Goal: Task Accomplishment & Management: Complete application form

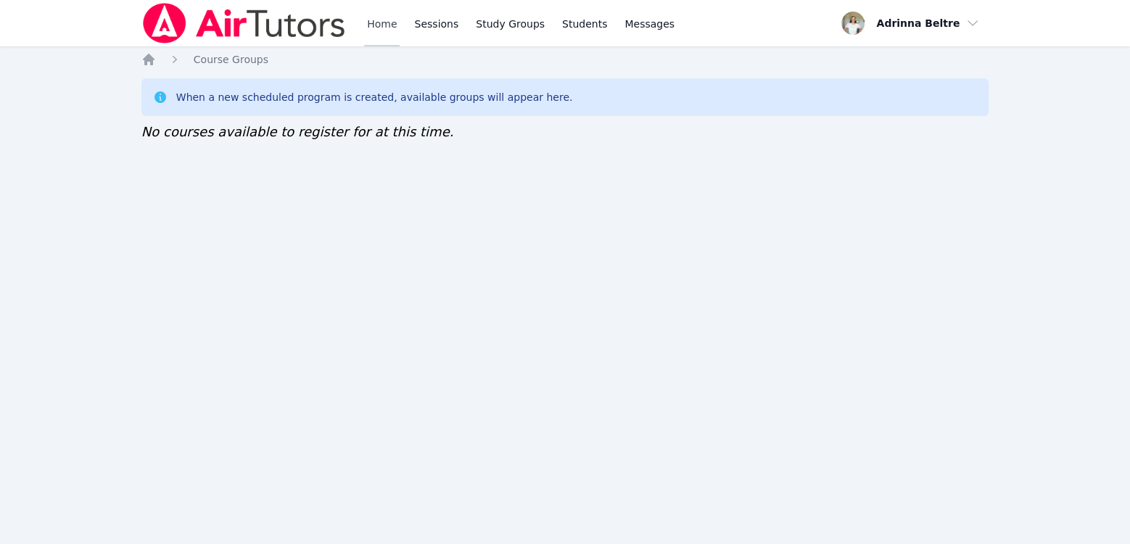
click at [375, 22] on link "Home" at bounding box center [382, 23] width 36 height 46
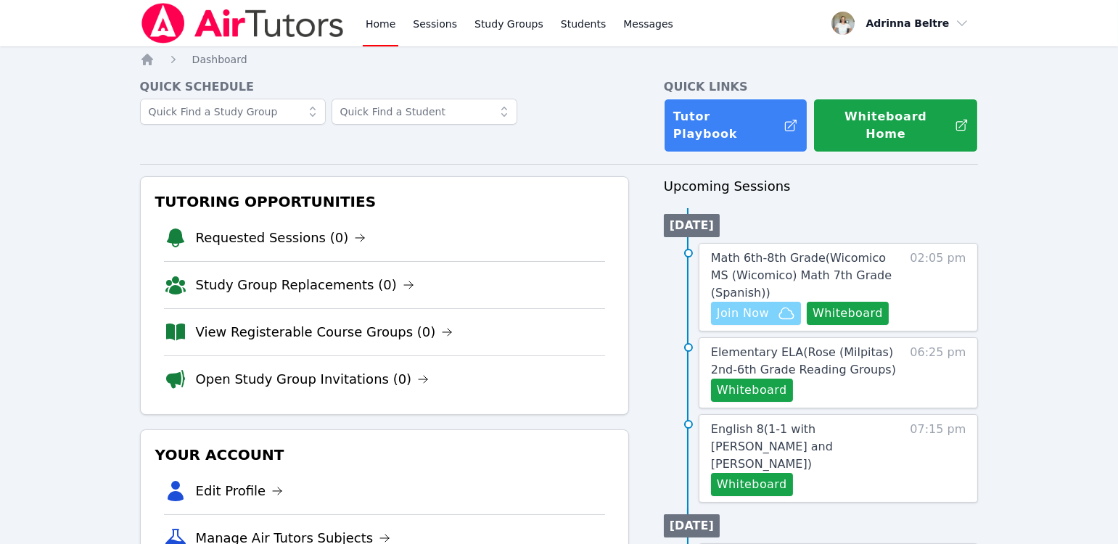
click at [746, 305] on span "Join Now" at bounding box center [743, 313] width 52 height 17
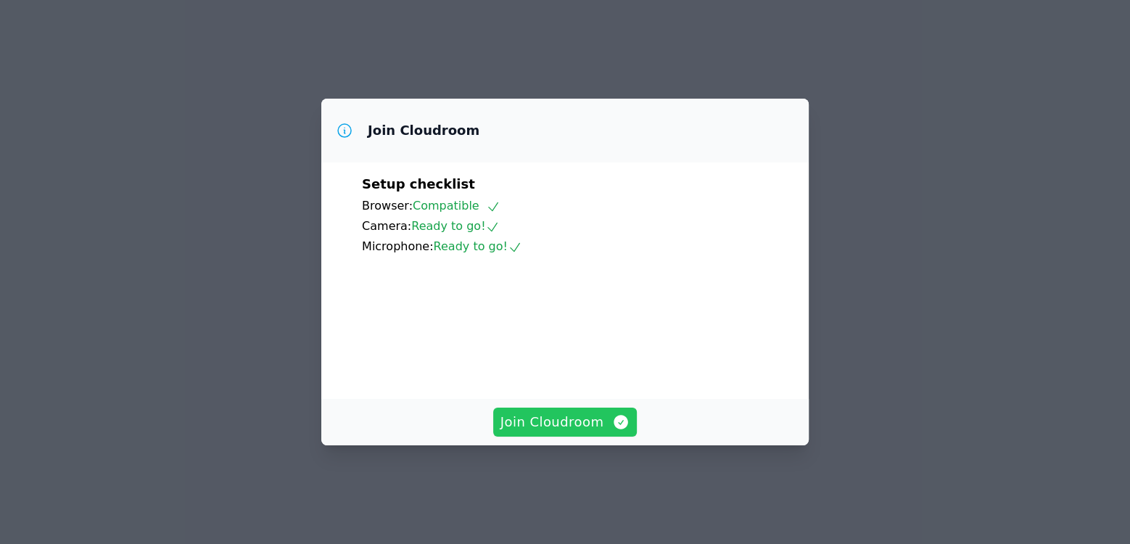
click at [580, 432] on span "Join Cloudroom" at bounding box center [565, 422] width 130 height 20
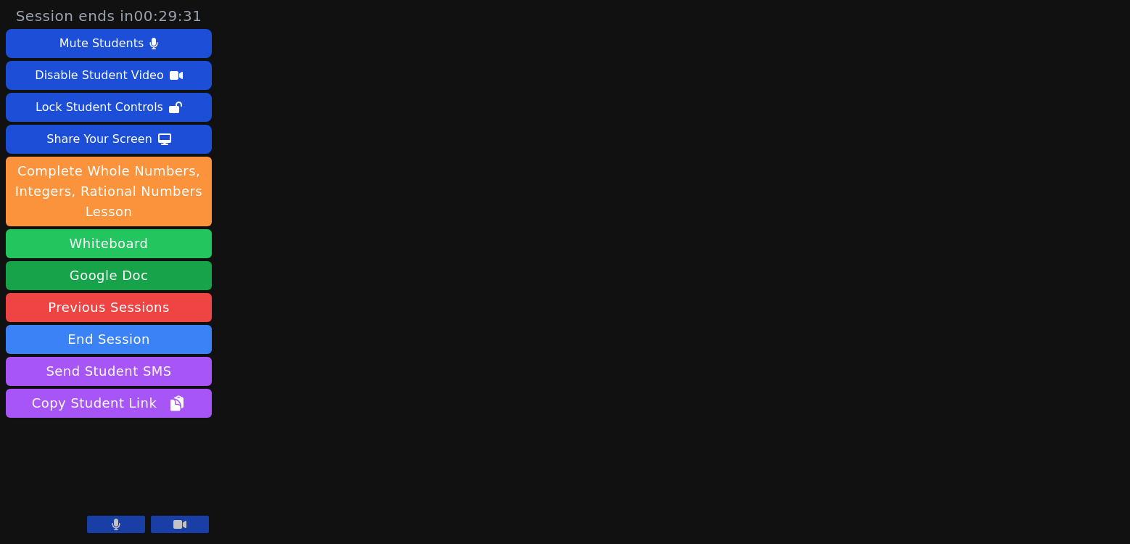
click at [158, 239] on button "Whiteboard" at bounding box center [109, 243] width 206 height 29
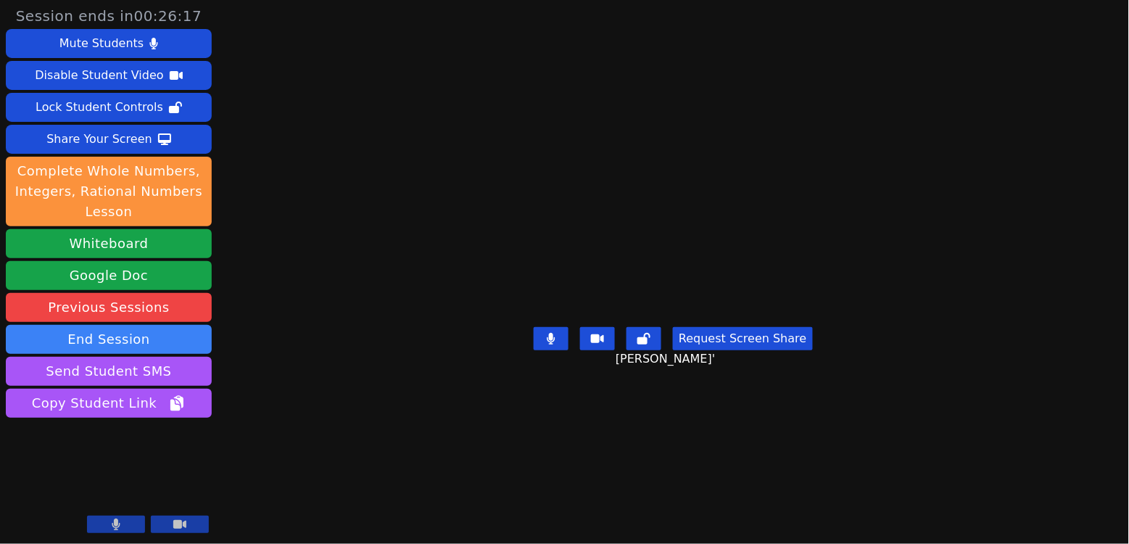
click at [558, 350] on button at bounding box center [551, 338] width 35 height 23
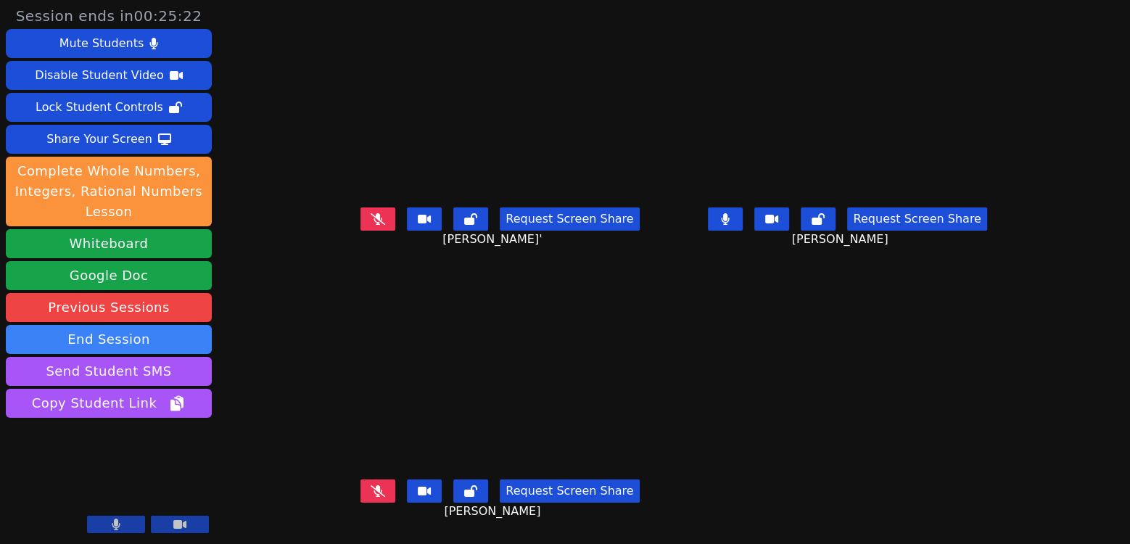
click at [730, 225] on icon at bounding box center [726, 219] width 8 height 12
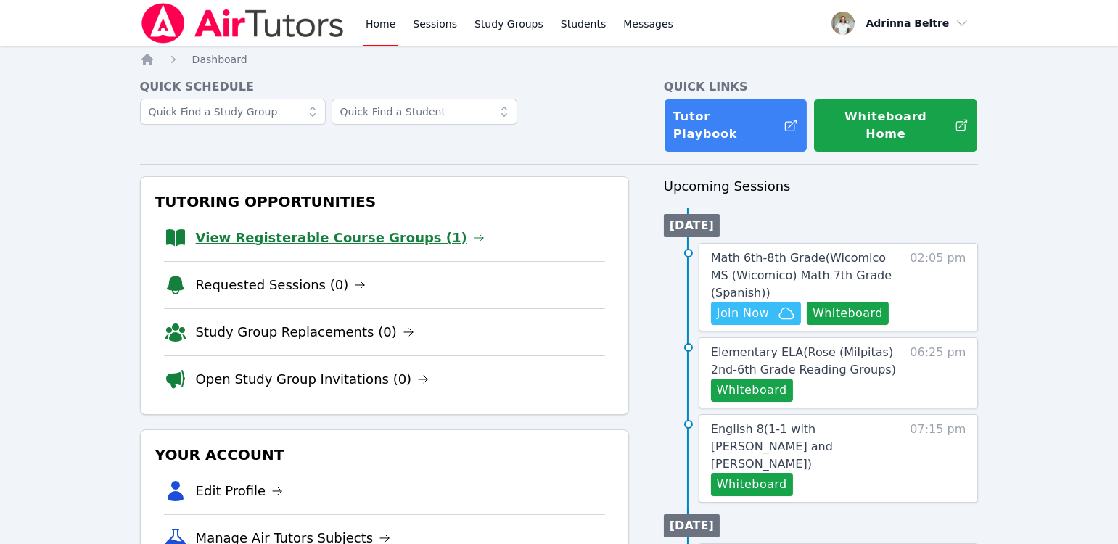
click at [322, 228] on link "View Registerable Course Groups (1)" at bounding box center [340, 238] width 289 height 20
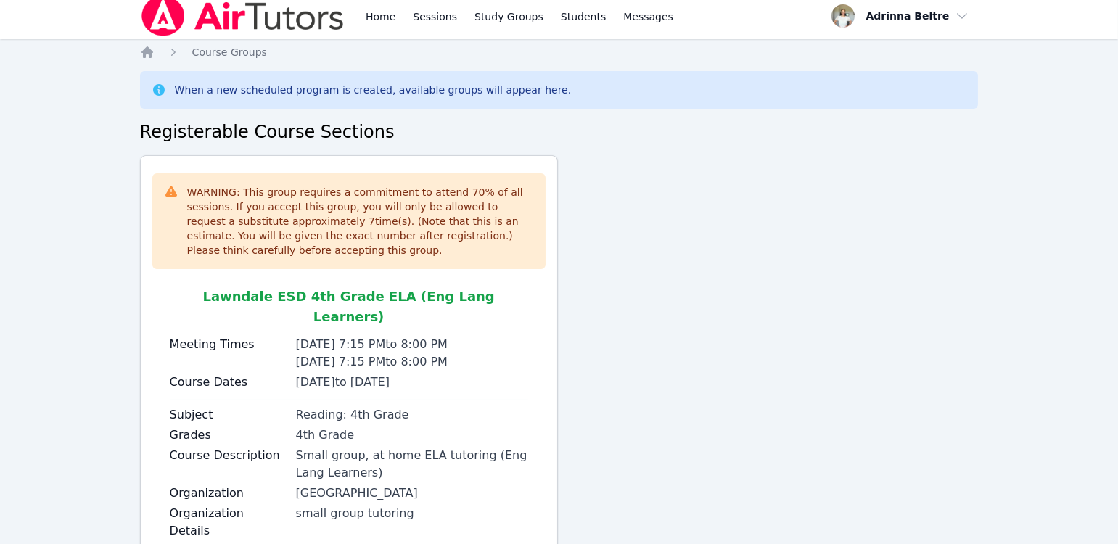
scroll to position [98, 0]
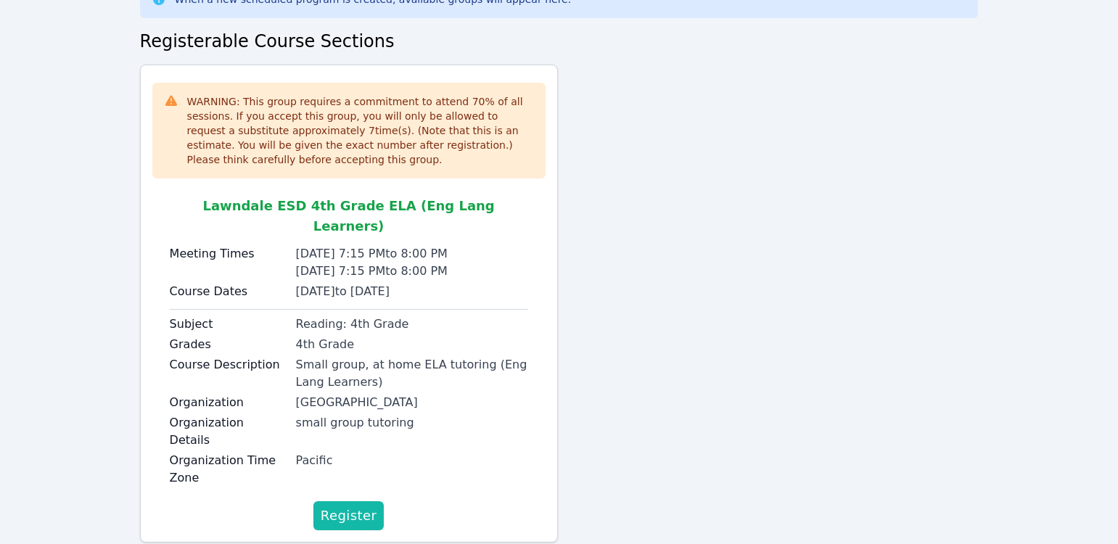
click at [359, 506] on span "Register" at bounding box center [349, 516] width 57 height 20
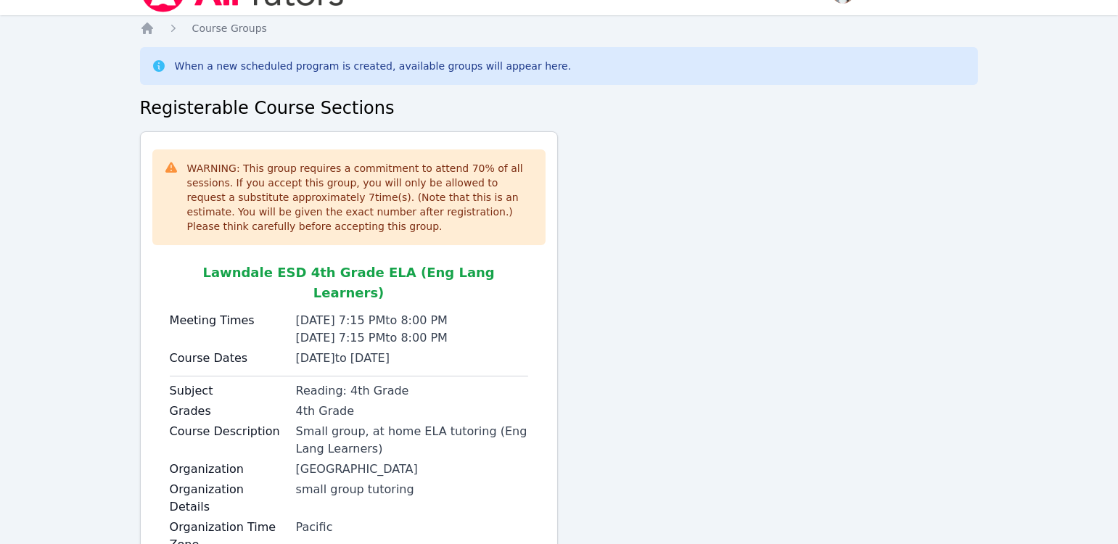
scroll to position [0, 0]
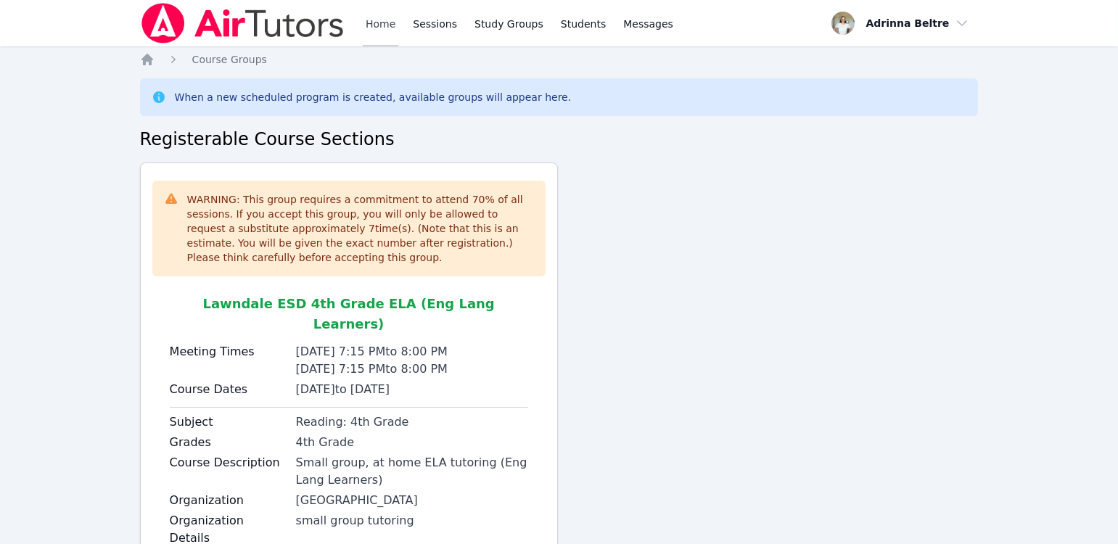
click at [384, 22] on link "Home" at bounding box center [381, 23] width 36 height 46
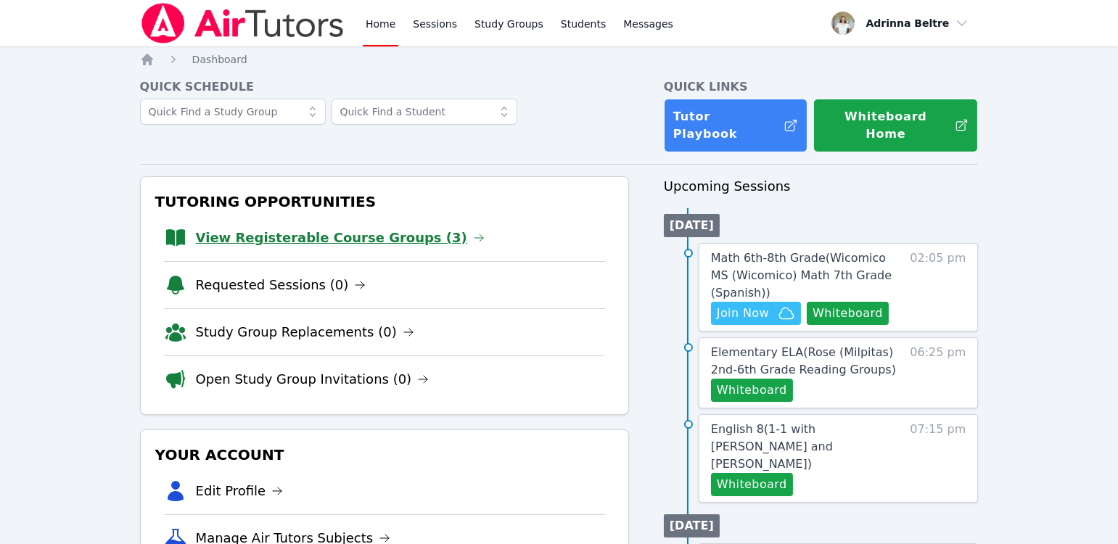
click at [372, 228] on link "View Registerable Course Groups (3)" at bounding box center [340, 238] width 289 height 20
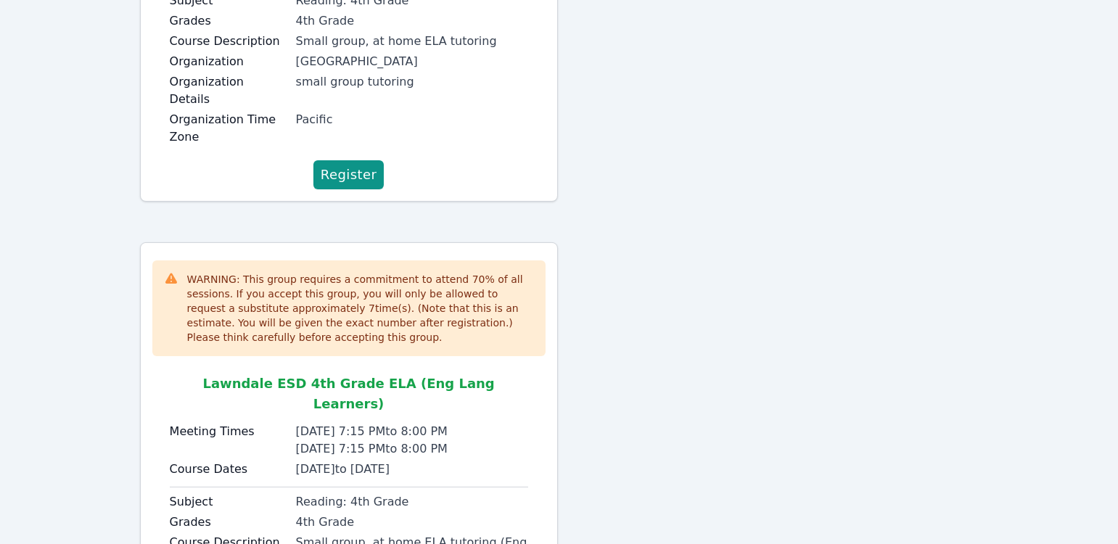
scroll to position [561, 0]
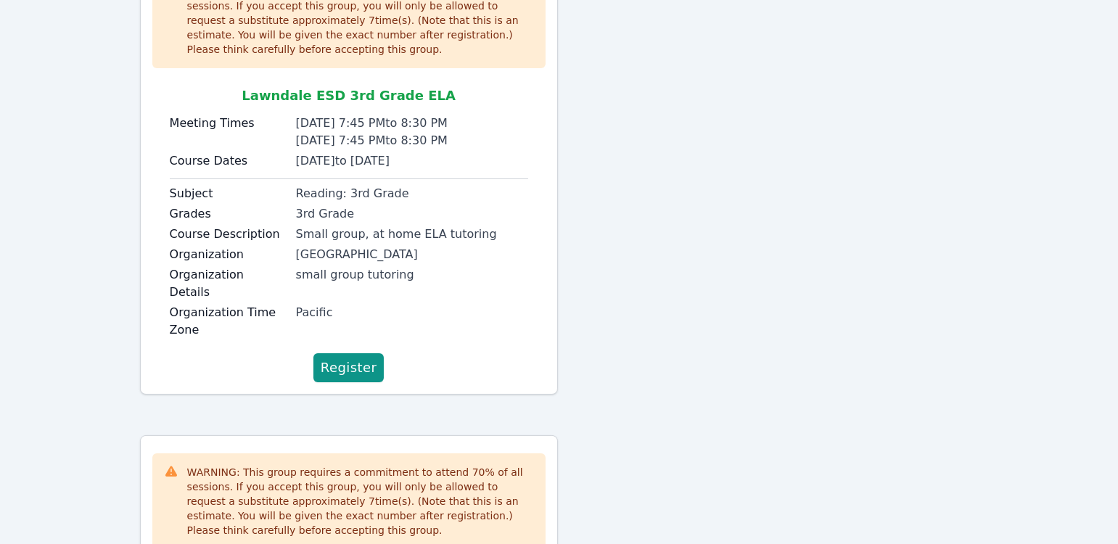
scroll to position [173, 0]
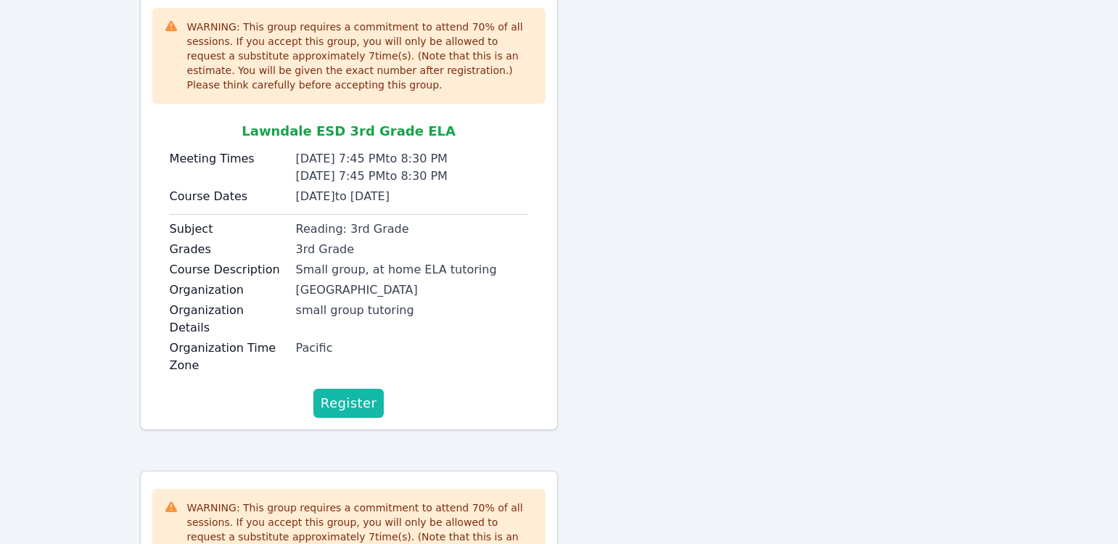
click at [366, 393] on span "Register" at bounding box center [349, 403] width 57 height 20
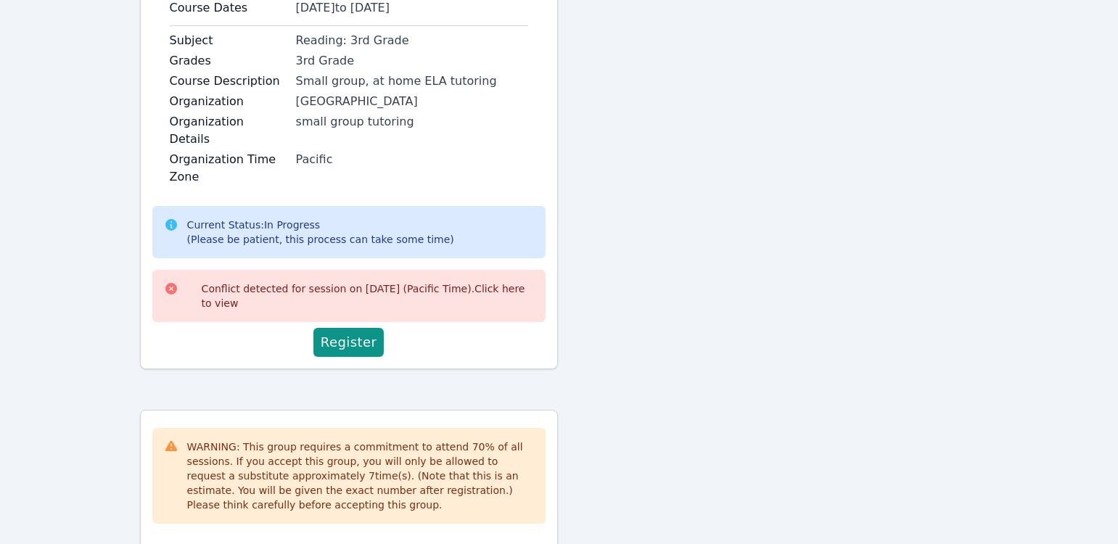
scroll to position [0, 0]
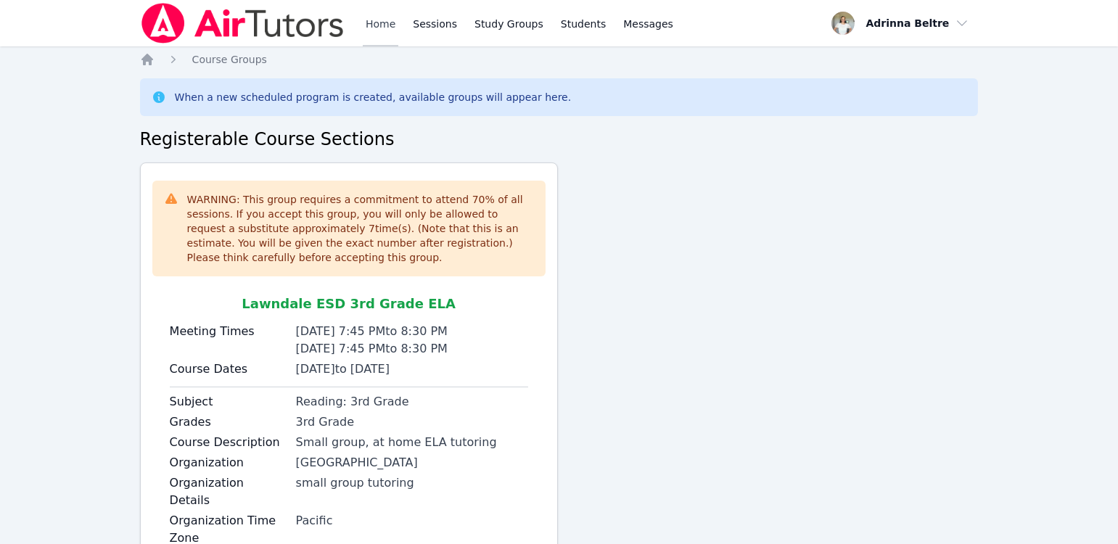
click at [382, 21] on link "Home" at bounding box center [381, 23] width 36 height 46
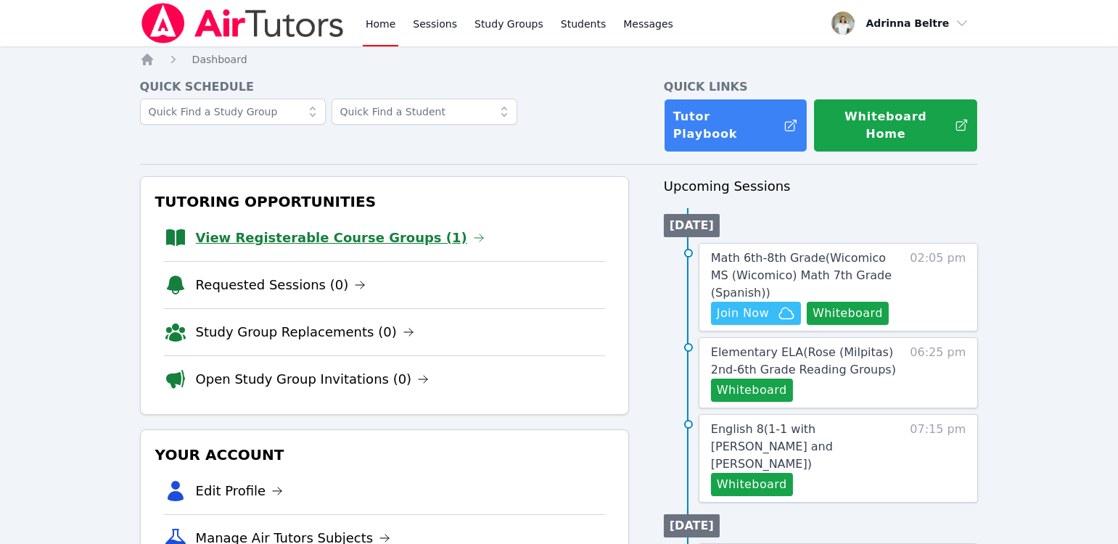
click at [300, 228] on link "View Registerable Course Groups (1)" at bounding box center [340, 238] width 289 height 20
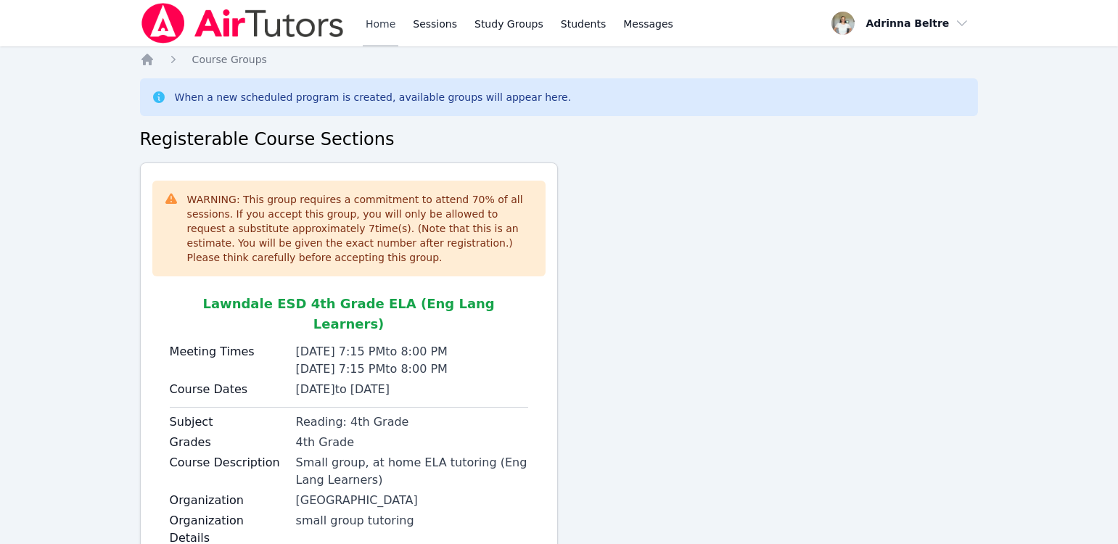
click at [371, 25] on link "Home" at bounding box center [381, 23] width 36 height 46
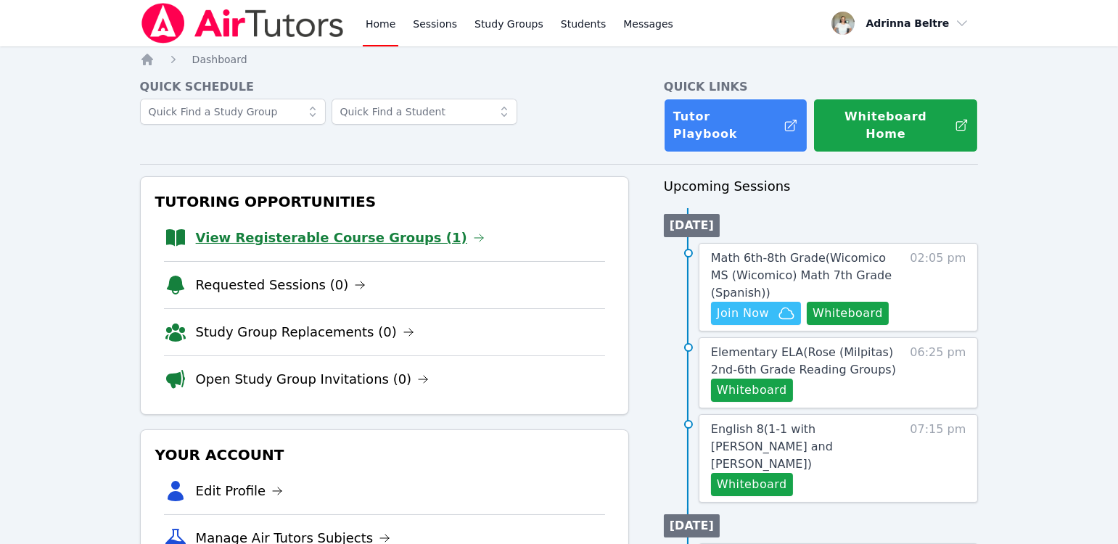
click at [387, 228] on link "View Registerable Course Groups (1)" at bounding box center [340, 238] width 289 height 20
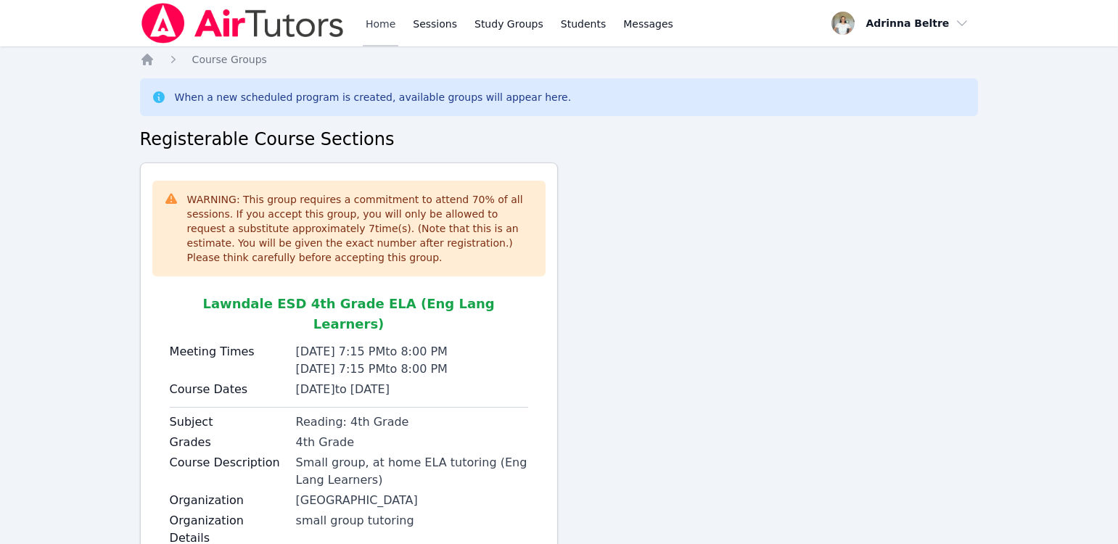
click at [376, 25] on link "Home" at bounding box center [381, 23] width 36 height 46
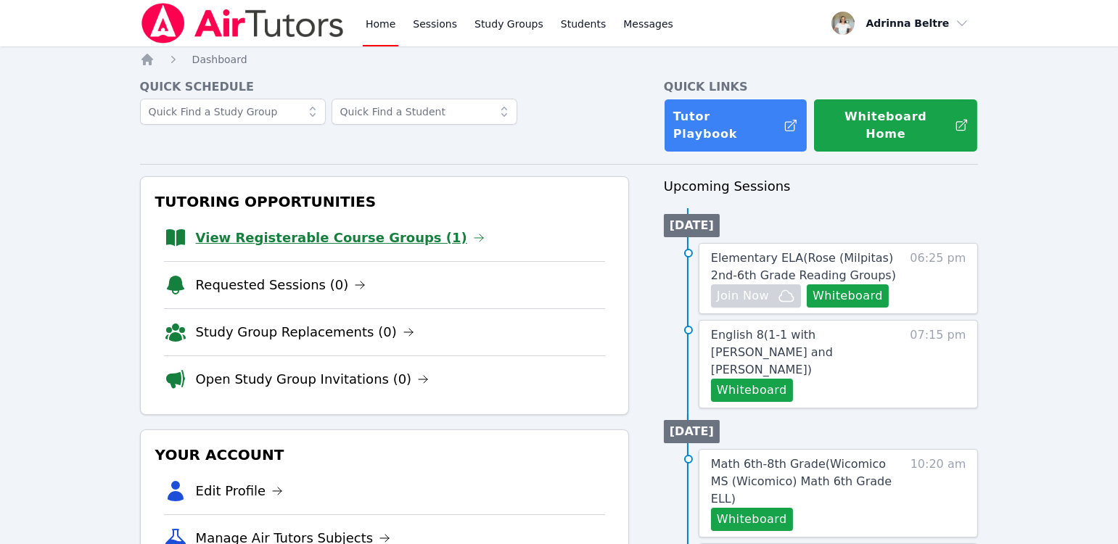
click at [384, 228] on link "View Registerable Course Groups (1)" at bounding box center [340, 238] width 289 height 20
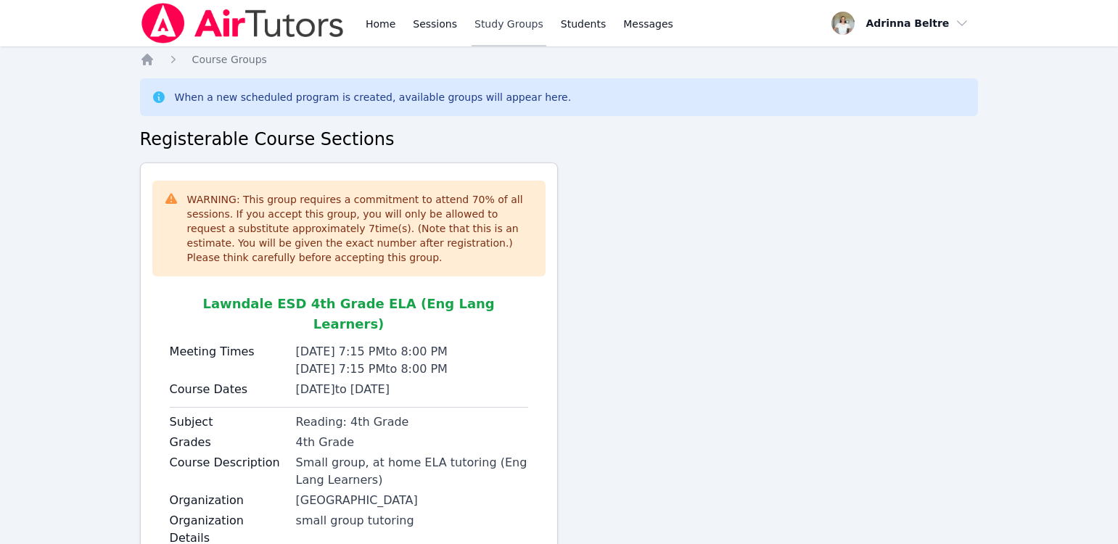
click at [497, 22] on link "Study Groups" at bounding box center [508, 23] width 75 height 46
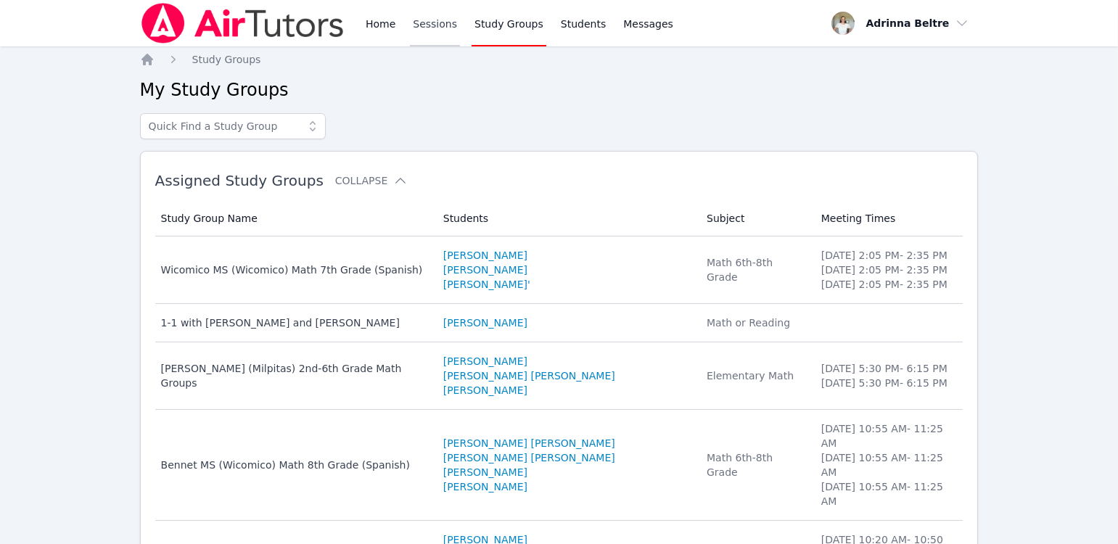
click at [432, 29] on link "Sessions" at bounding box center [435, 23] width 50 height 46
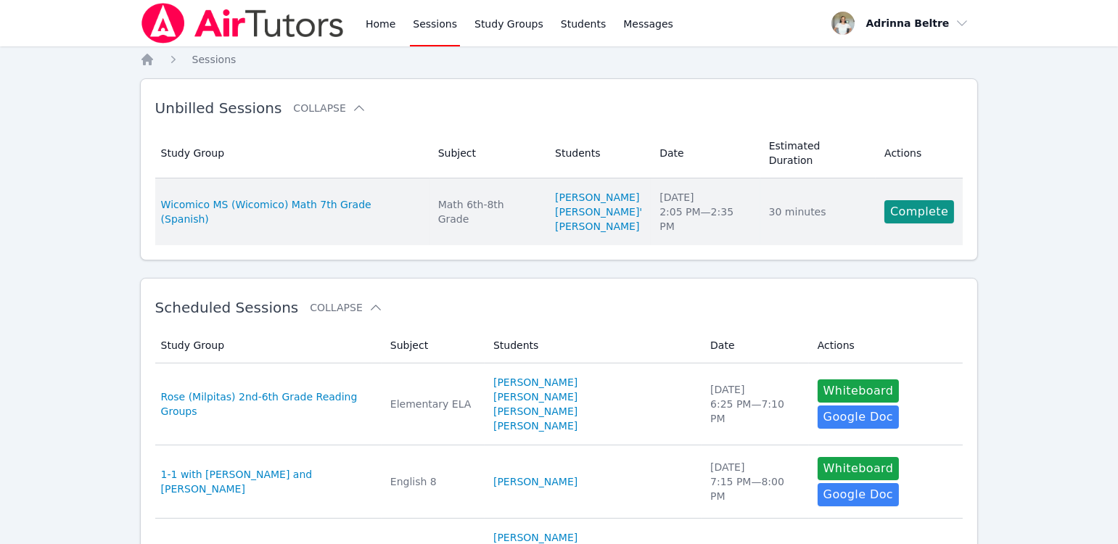
click at [908, 205] on td "Actions Complete" at bounding box center [918, 211] width 87 height 67
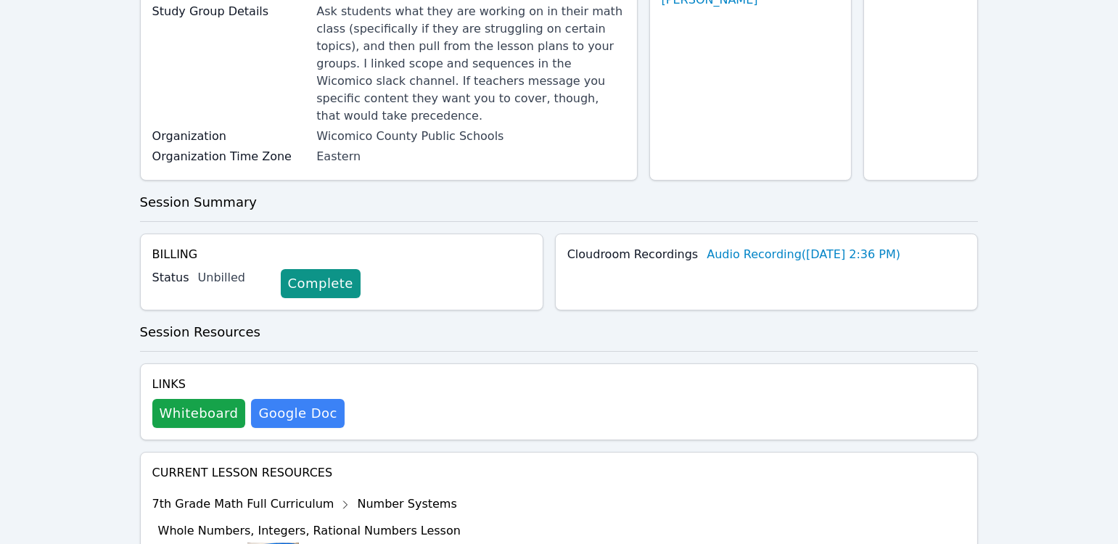
scroll to position [28, 0]
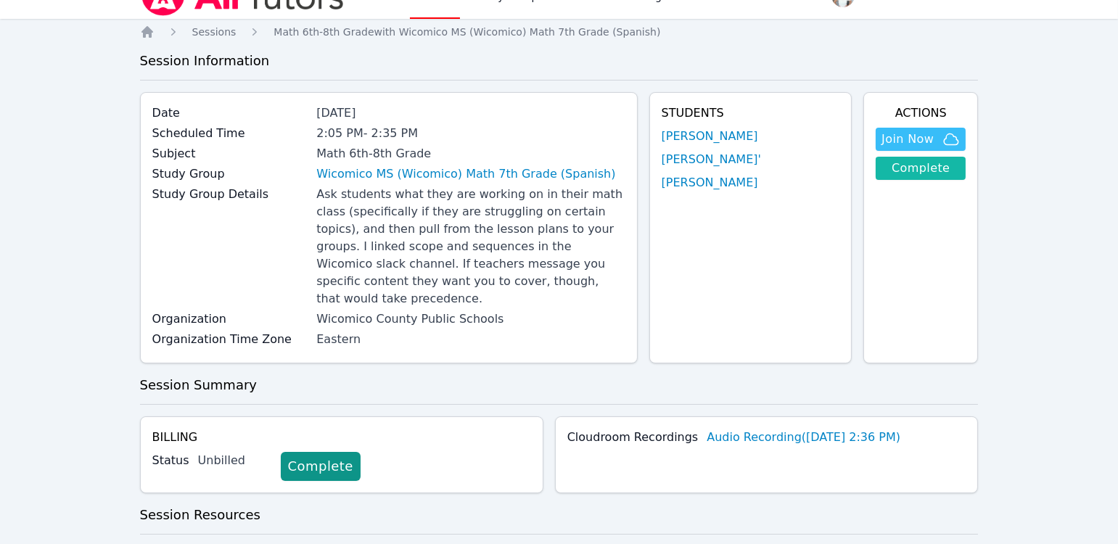
click at [896, 166] on link "Complete" at bounding box center [920, 168] width 90 height 23
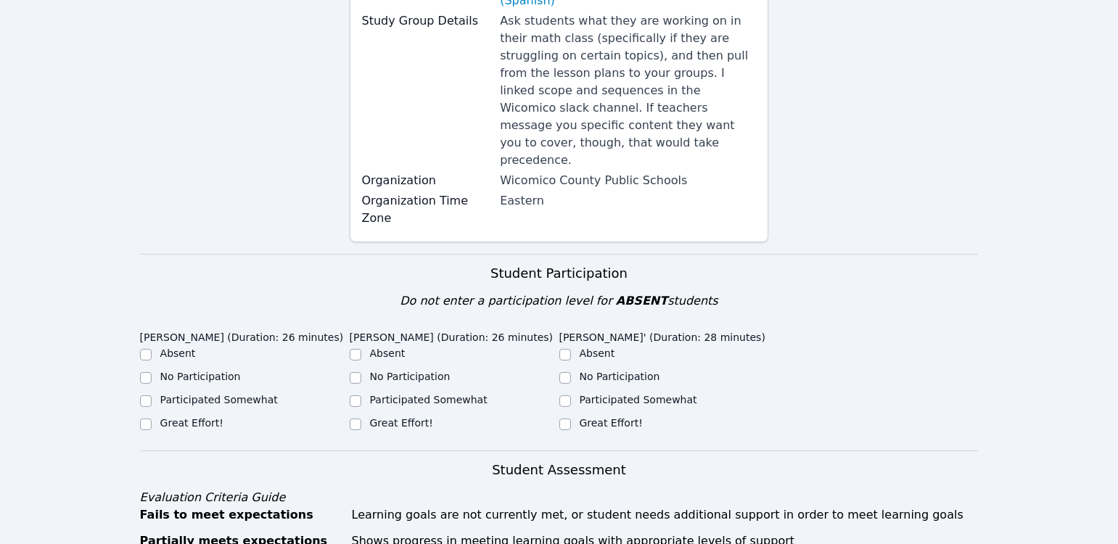
scroll to position [417, 0]
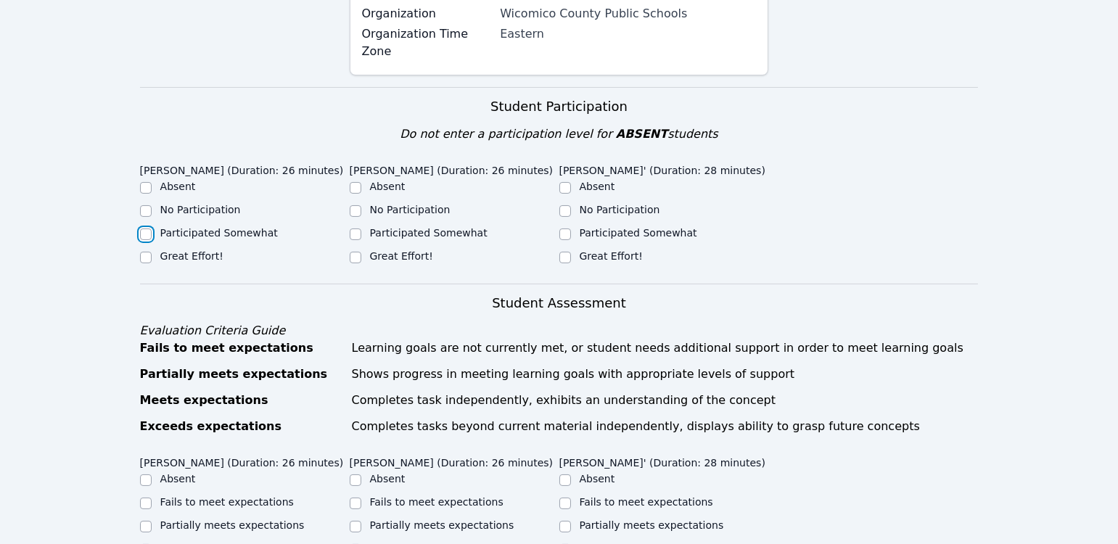
click at [146, 228] on input "Participated Somewhat" at bounding box center [146, 234] width 12 height 12
checkbox input "true"
click at [354, 228] on input "Participated Somewhat" at bounding box center [356, 234] width 12 height 12
checkbox input "true"
click at [571, 249] on div "Great Effort!" at bounding box center [664, 257] width 210 height 17
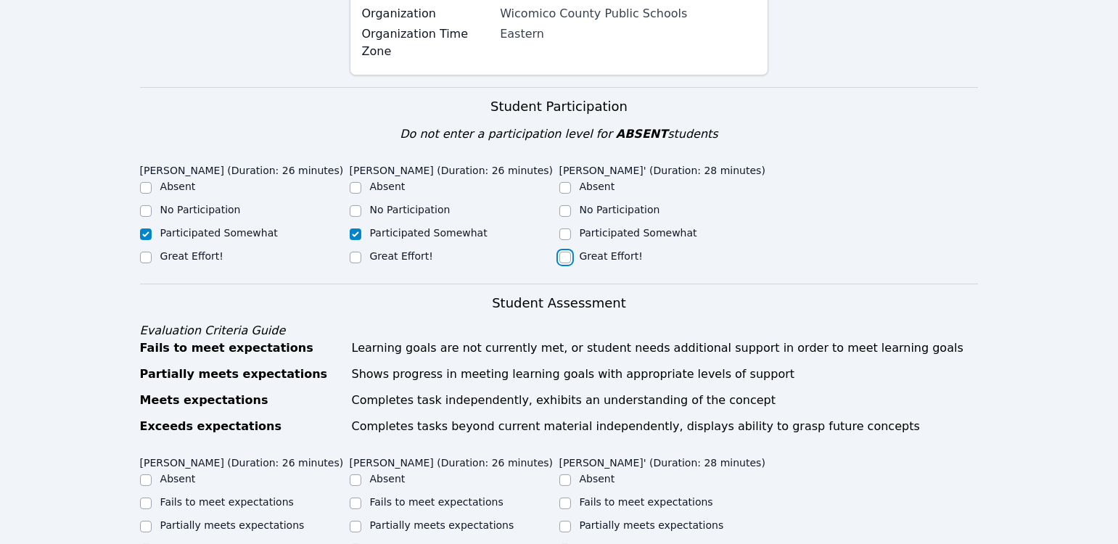
click at [566, 252] on input "Great Effort!" at bounding box center [565, 258] width 12 height 12
checkbox input "true"
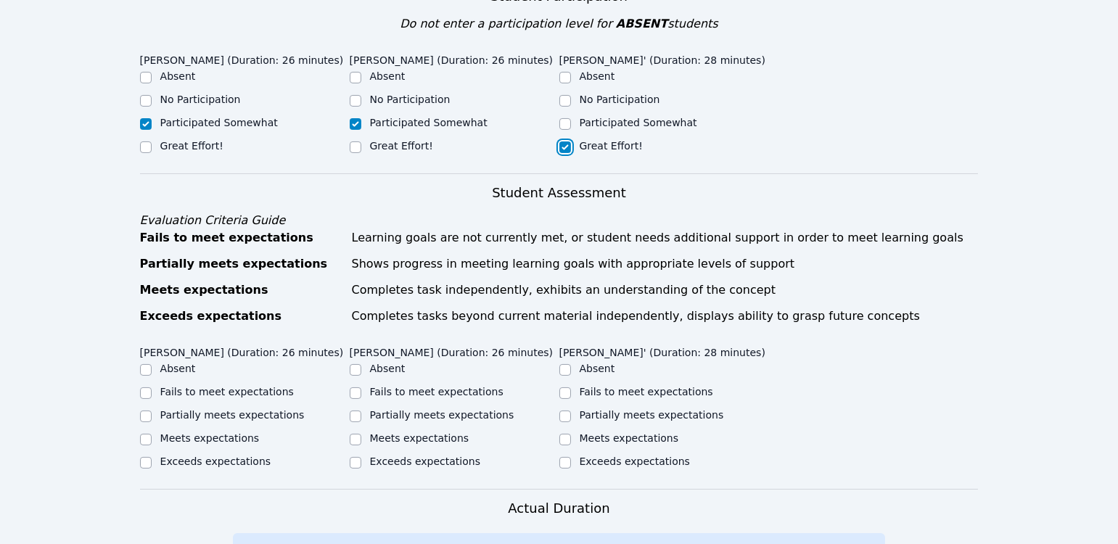
scroll to position [528, 0]
drag, startPoint x: 353, startPoint y: 127, endPoint x: 281, endPoint y: 133, distance: 72.0
click at [353, 141] on input "Great Effort!" at bounding box center [356, 147] width 12 height 12
checkbox input "true"
checkbox input "false"
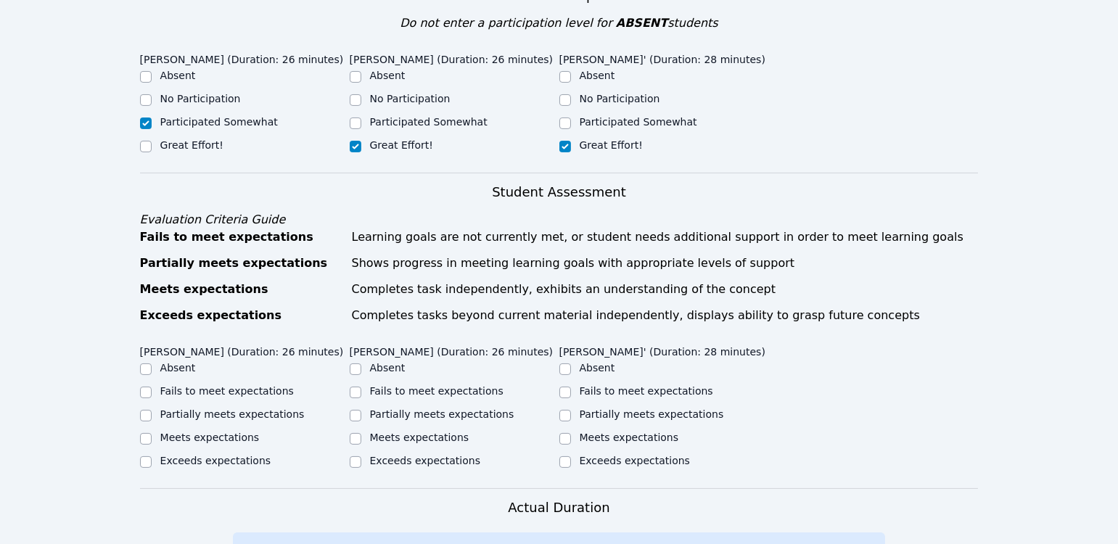
click at [138, 127] on div "Home Sessions Study Groups Students Messages Open user menu Adrinna Beltre Open…" at bounding box center [559, 291] width 1118 height 1638
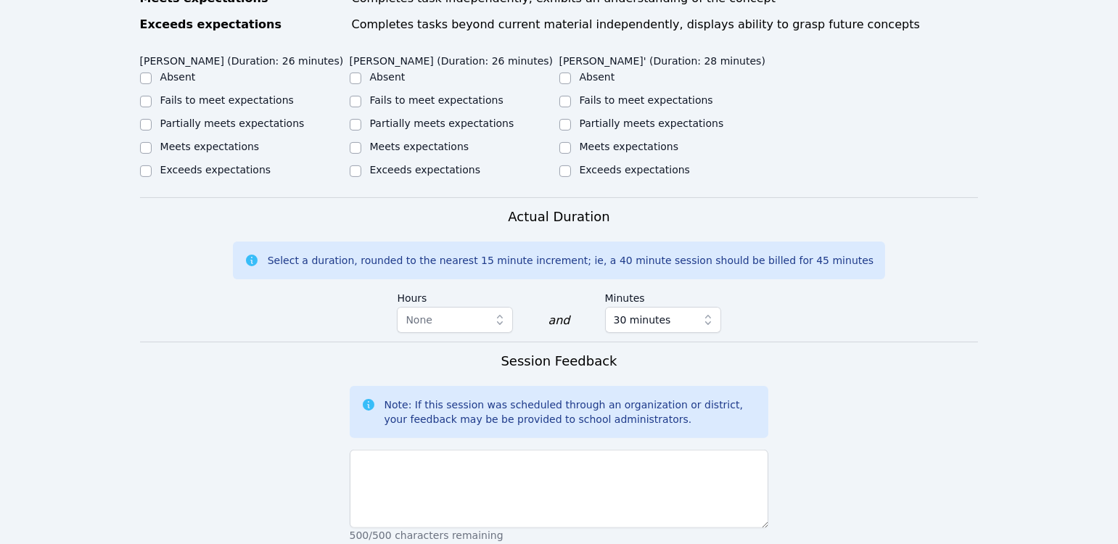
scroll to position [428, 0]
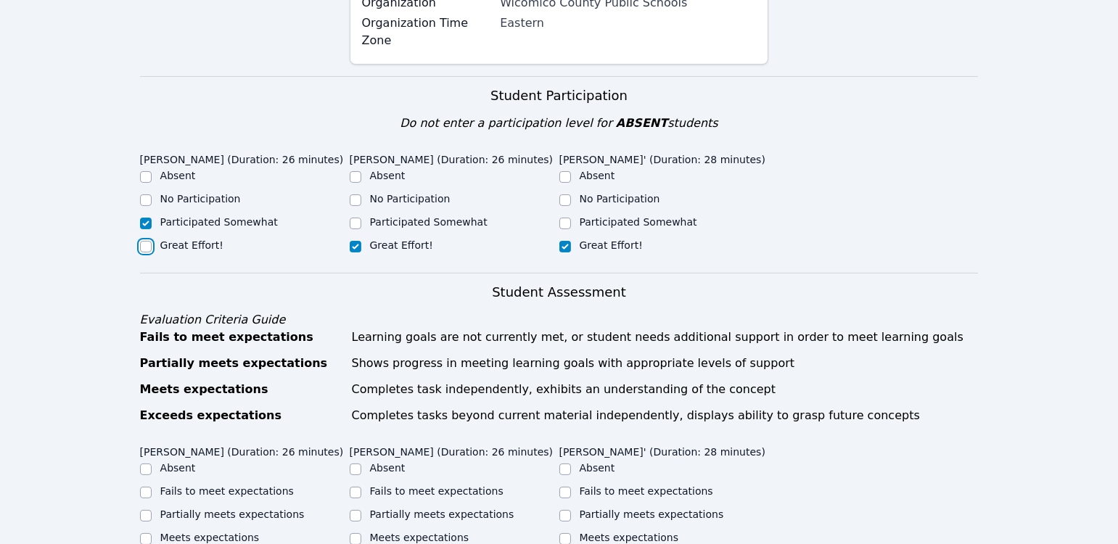
drag, startPoint x: 147, startPoint y: 226, endPoint x: 165, endPoint y: 232, distance: 19.0
click at [146, 241] on input "Great Effort!" at bounding box center [146, 247] width 12 height 12
checkbox input "true"
checkbox input "false"
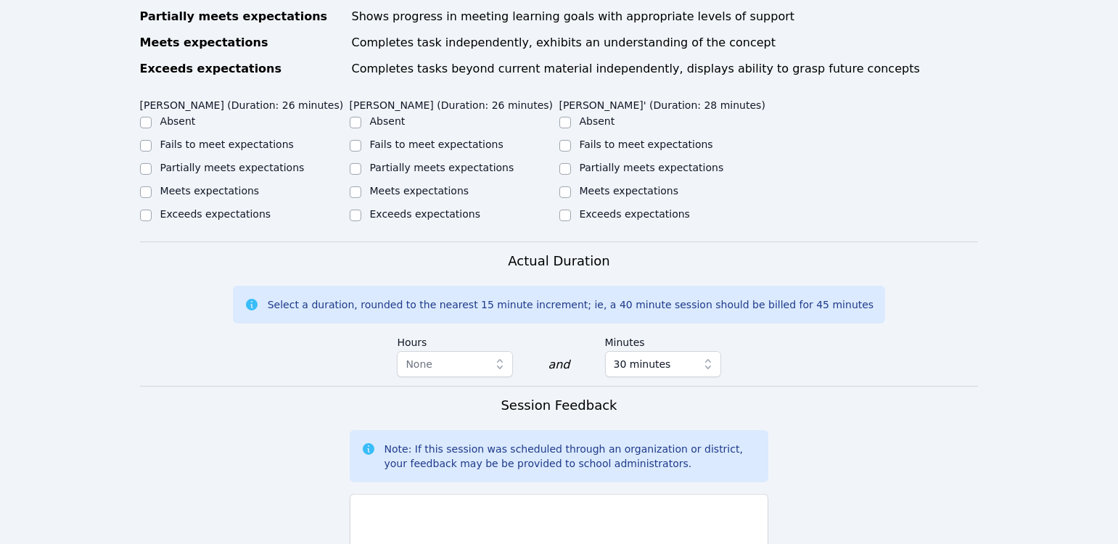
scroll to position [780, 0]
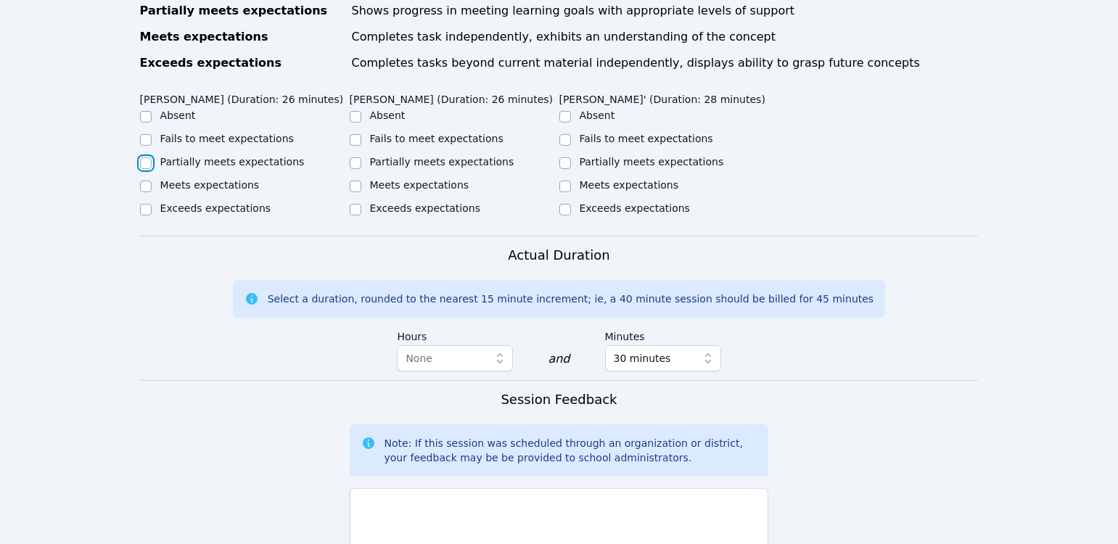
click at [144, 162] on input "Partially meets expectations" at bounding box center [146, 163] width 12 height 12
checkbox input "true"
click at [352, 157] on input "Partially meets expectations" at bounding box center [356, 163] width 12 height 12
checkbox input "true"
click at [561, 185] on input "Meets expectations" at bounding box center [565, 187] width 12 height 12
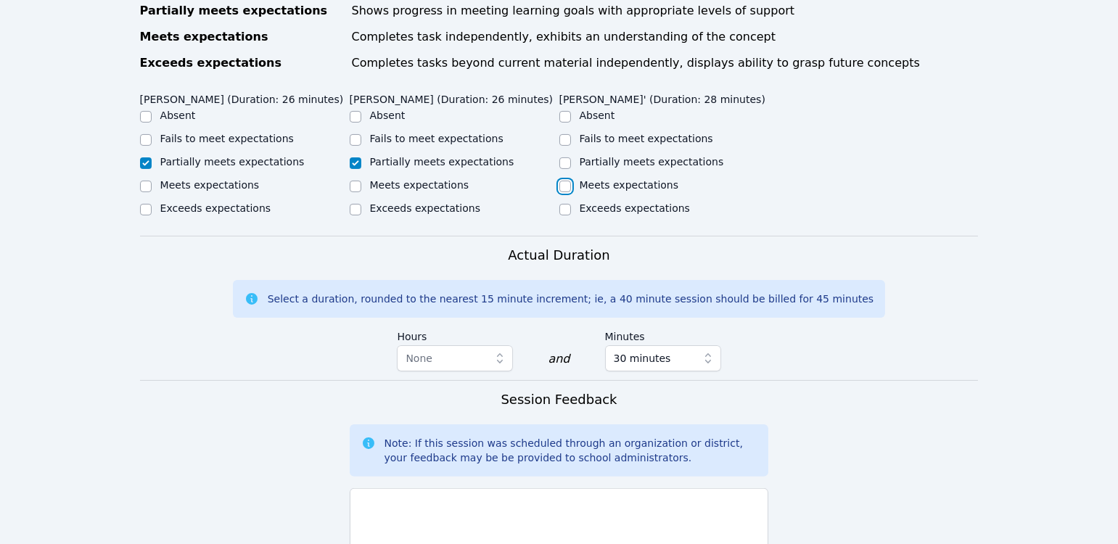
checkbox input "true"
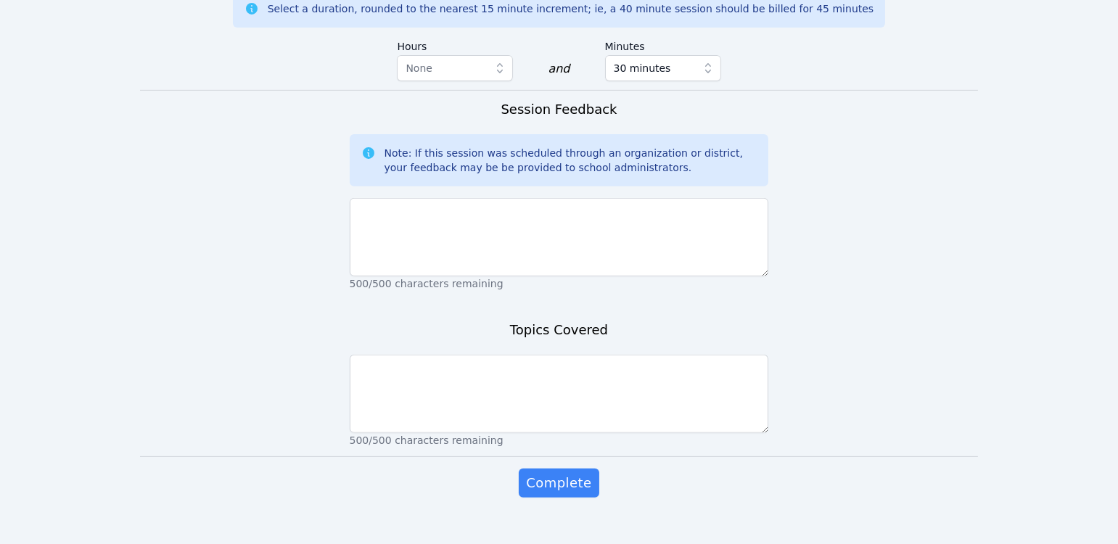
scroll to position [1077, 0]
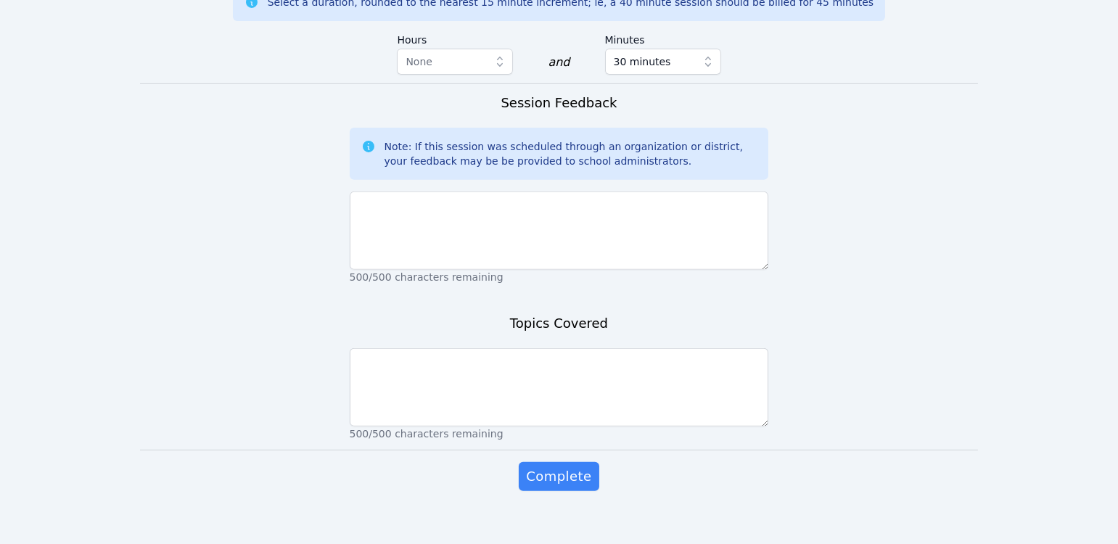
click at [570, 275] on p "500/500 characters remaining" at bounding box center [559, 277] width 419 height 15
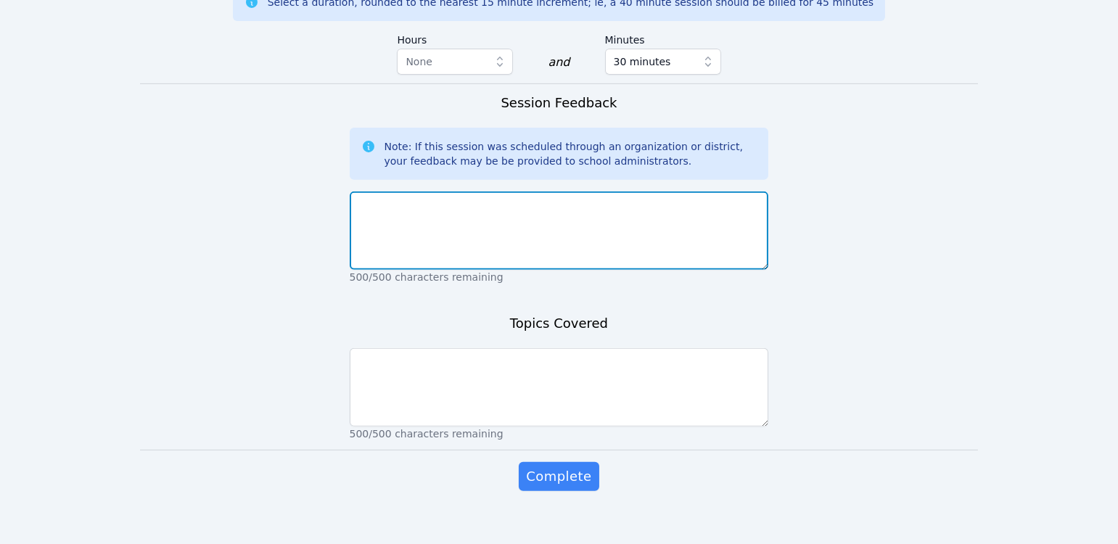
click at [570, 242] on textarea at bounding box center [559, 230] width 419 height 78
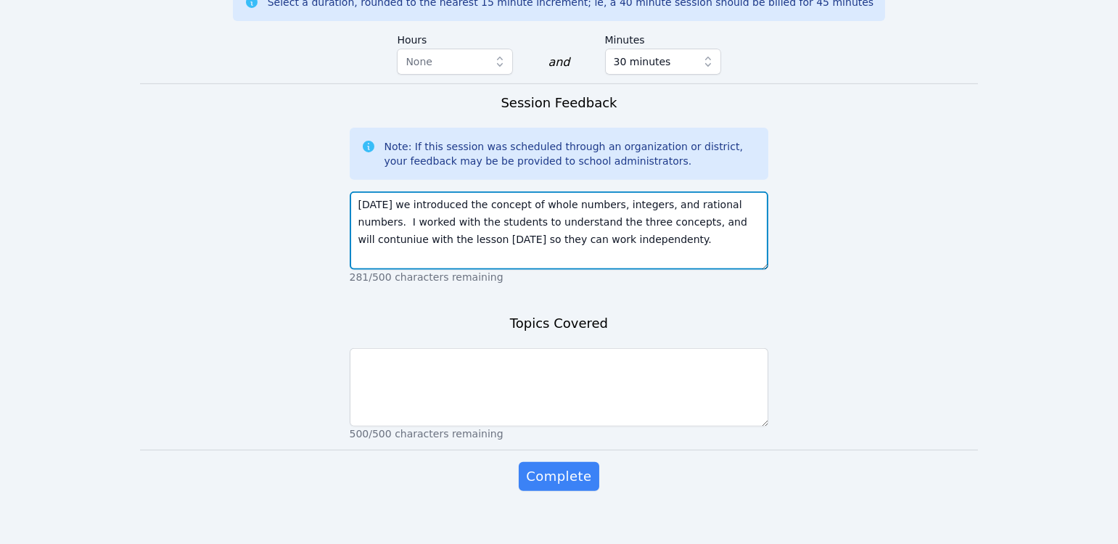
click at [436, 231] on textarea "Today we introduced the concept of whole numbers, integers, and rational number…" at bounding box center [559, 230] width 419 height 78
click at [435, 231] on textarea "Today we introduced the concept of whole numbers, integers, and rational number…" at bounding box center [559, 230] width 419 height 78
click at [712, 223] on textarea "Today we introduced the concept of whole numbers, integers, and rational number…" at bounding box center [559, 230] width 419 height 78
click at [572, 237] on textarea "Today we introduced the concept of whole numbers, integers, and rational number…" at bounding box center [559, 230] width 419 height 78
drag, startPoint x: 532, startPoint y: 200, endPoint x: 759, endPoint y: 196, distance: 227.1
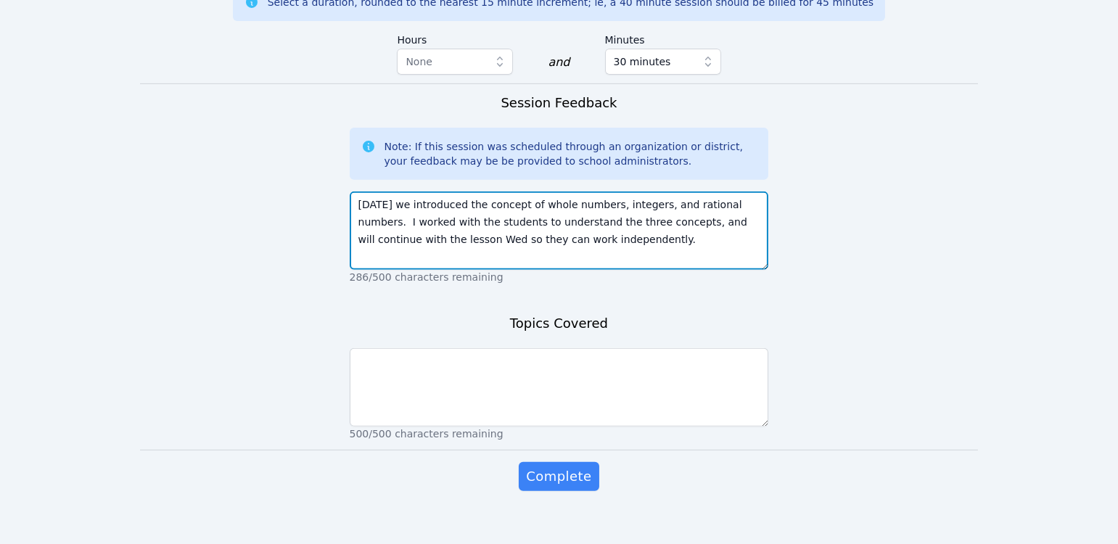
click at [759, 196] on textarea "Today we introduced the concept of whole numbers, integers, and rational number…" at bounding box center [559, 230] width 419 height 78
type textarea "Today we introduced the concept of whole numbers, integers, and rational number…"
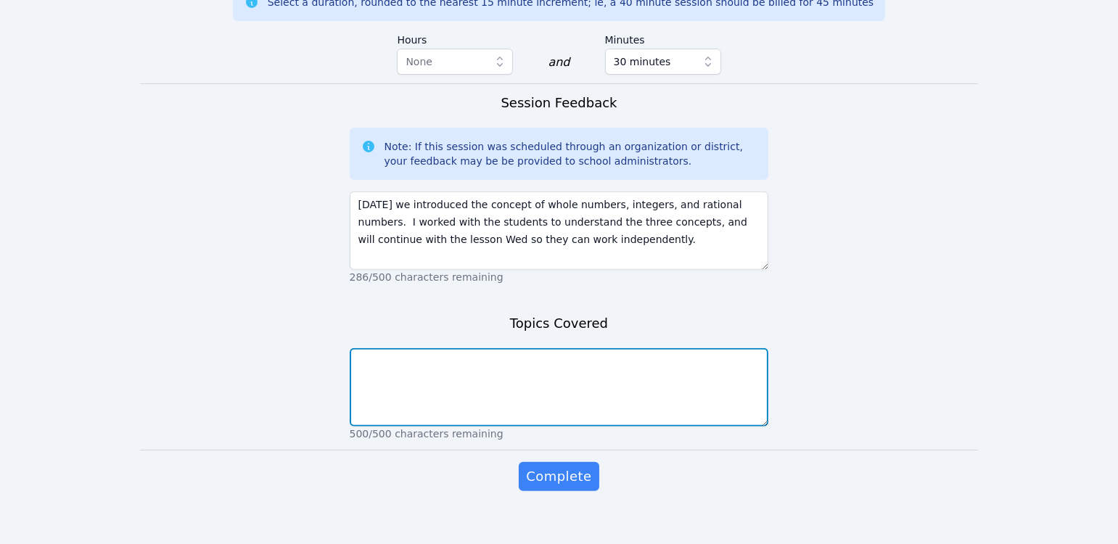
click at [585, 379] on textarea at bounding box center [559, 387] width 419 height 78
paste textarea "whole numbers, integers, and rational numbers."
type textarea "whole numbers, integers, and rational numbers"
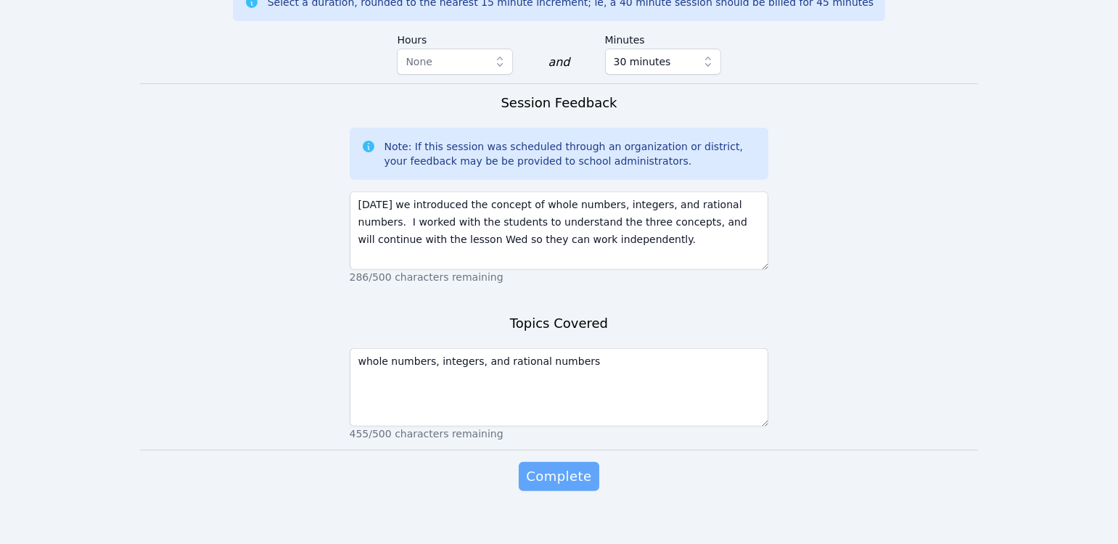
click at [558, 487] on button "Complete" at bounding box center [559, 476] width 80 height 29
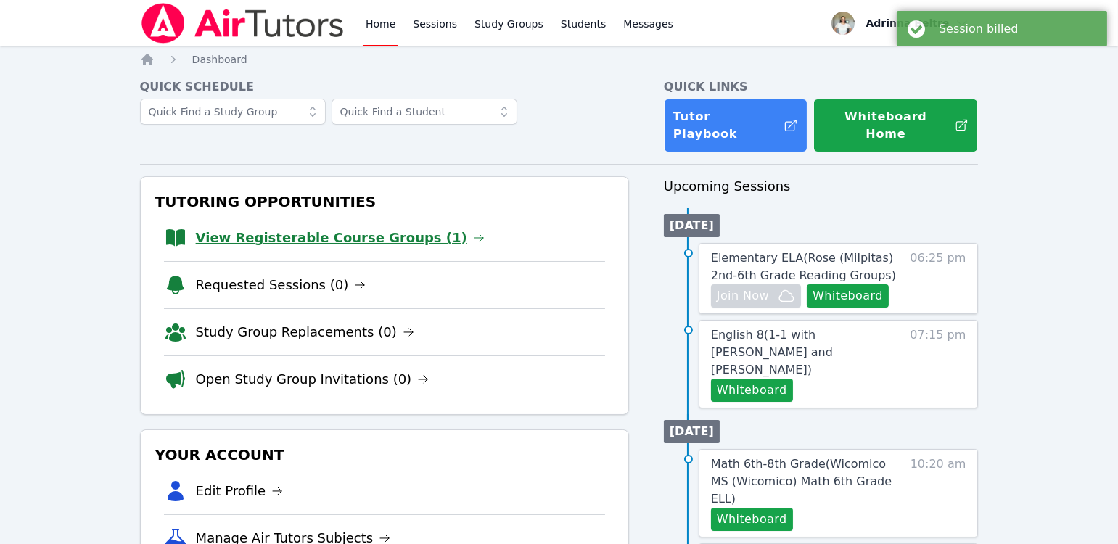
click at [382, 228] on link "View Registerable Course Groups (1)" at bounding box center [340, 238] width 289 height 20
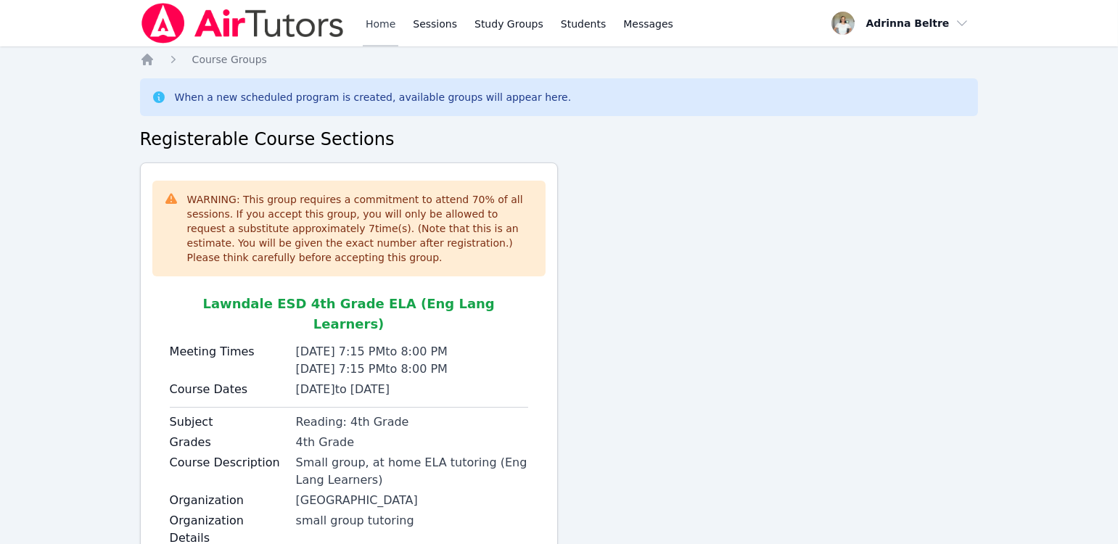
click at [385, 25] on link "Home" at bounding box center [381, 23] width 36 height 46
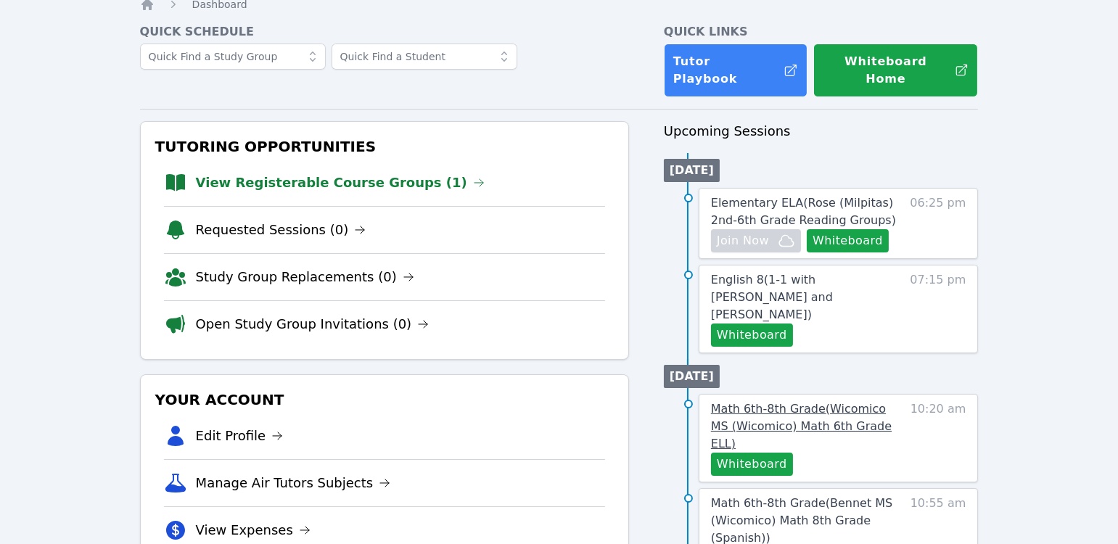
scroll to position [59, 0]
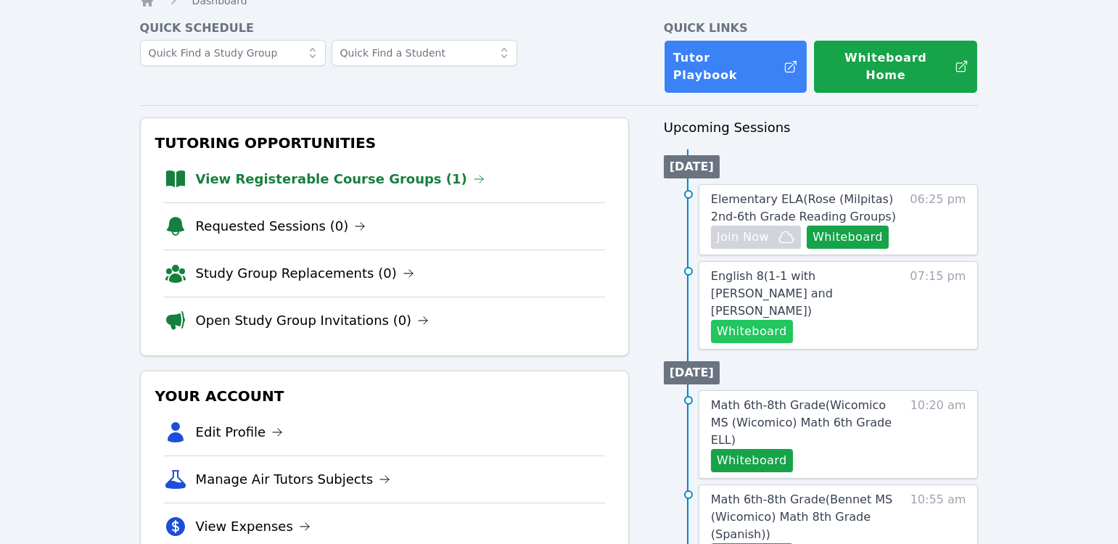
click at [756, 320] on button "Whiteboard" at bounding box center [752, 331] width 82 height 23
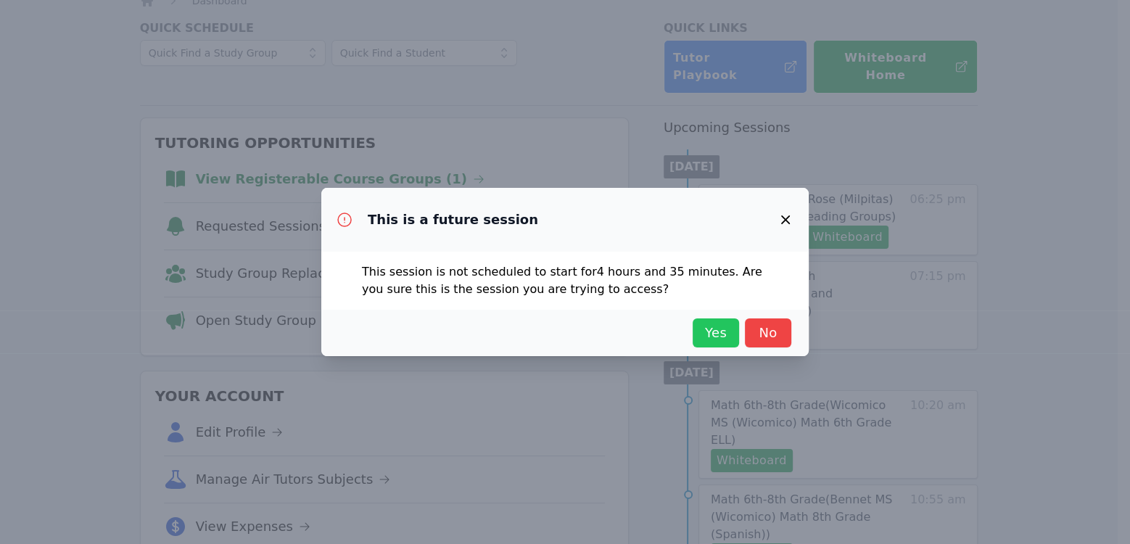
click at [722, 339] on span "Yes" at bounding box center [716, 333] width 32 height 20
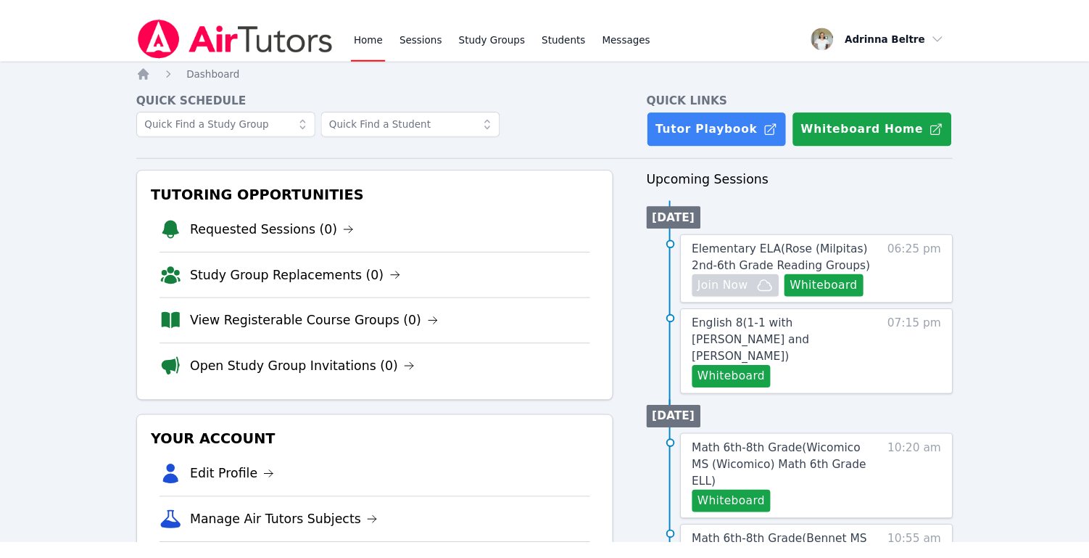
scroll to position [59, 0]
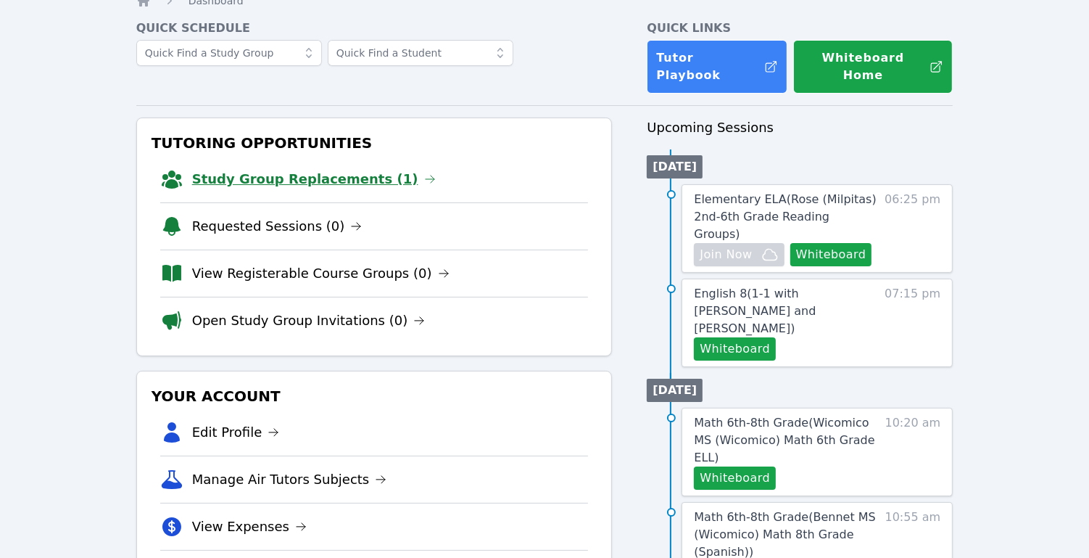
click at [278, 169] on link "Study Group Replacements (1)" at bounding box center [314, 179] width 244 height 20
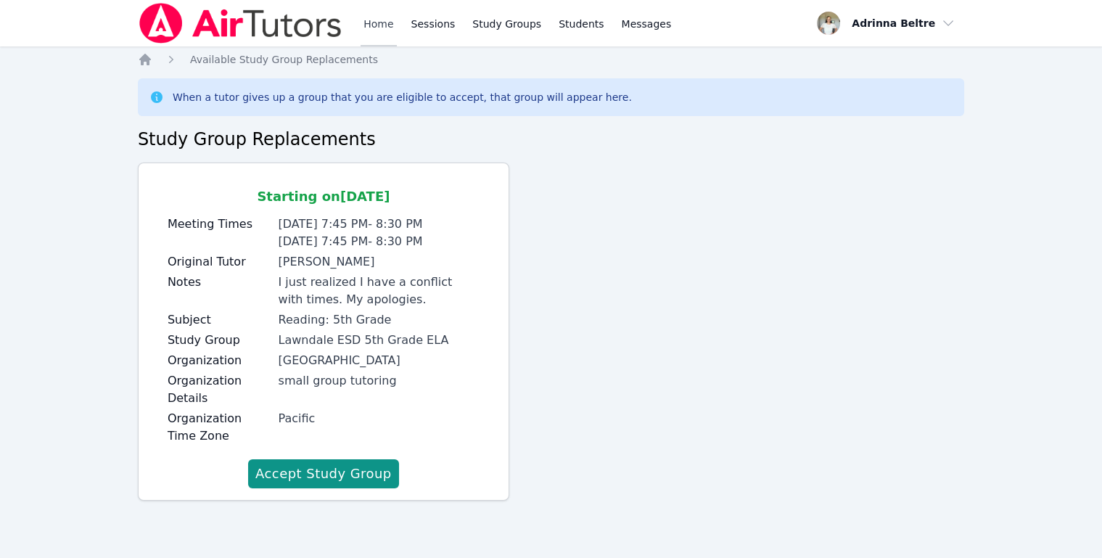
click at [371, 28] on link "Home" at bounding box center [378, 23] width 36 height 46
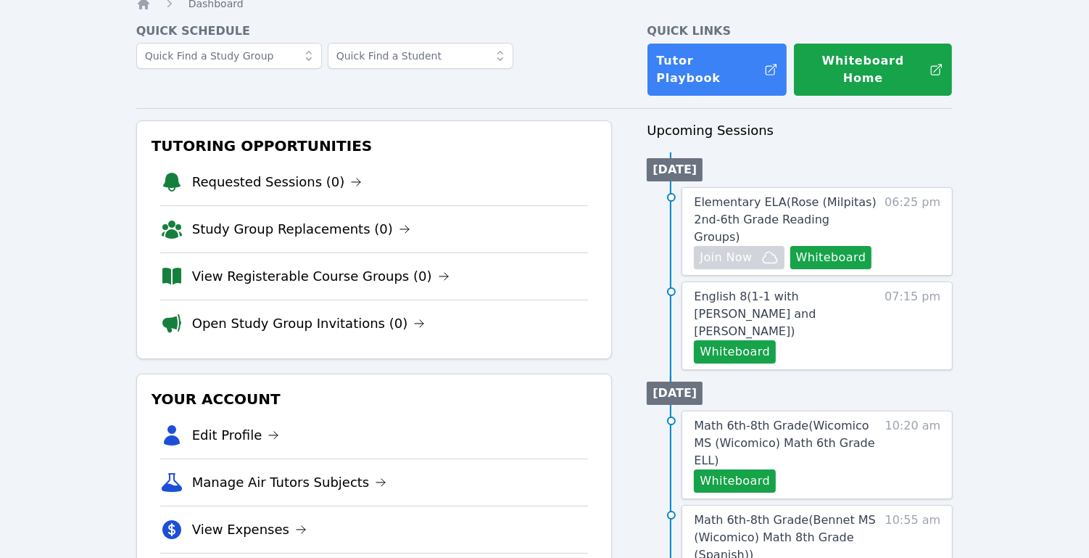
scroll to position [57, 0]
click at [829, 245] on button "Whiteboard" at bounding box center [832, 256] width 82 height 23
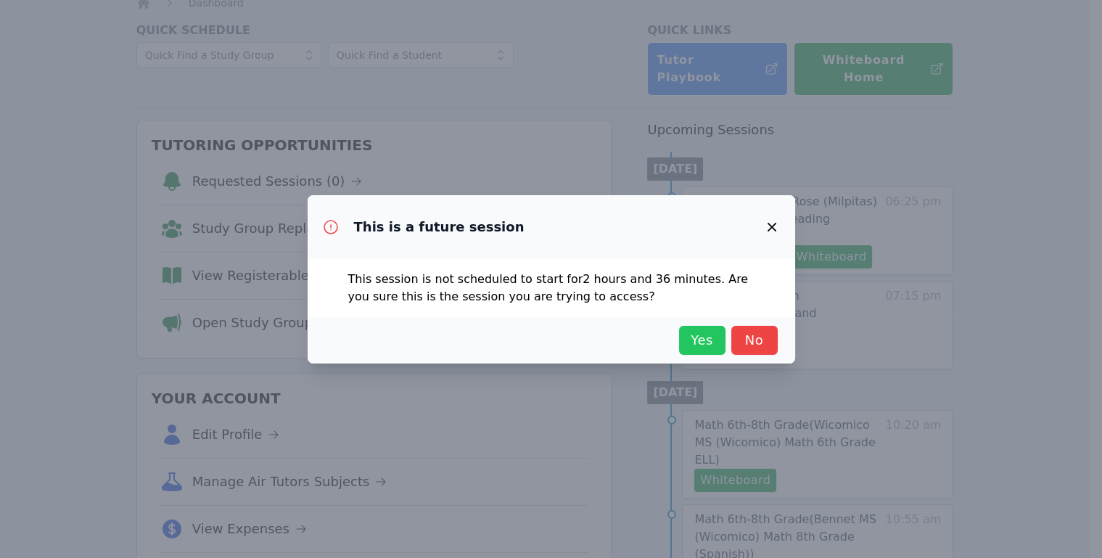
click at [688, 344] on span "Yes" at bounding box center [702, 340] width 32 height 20
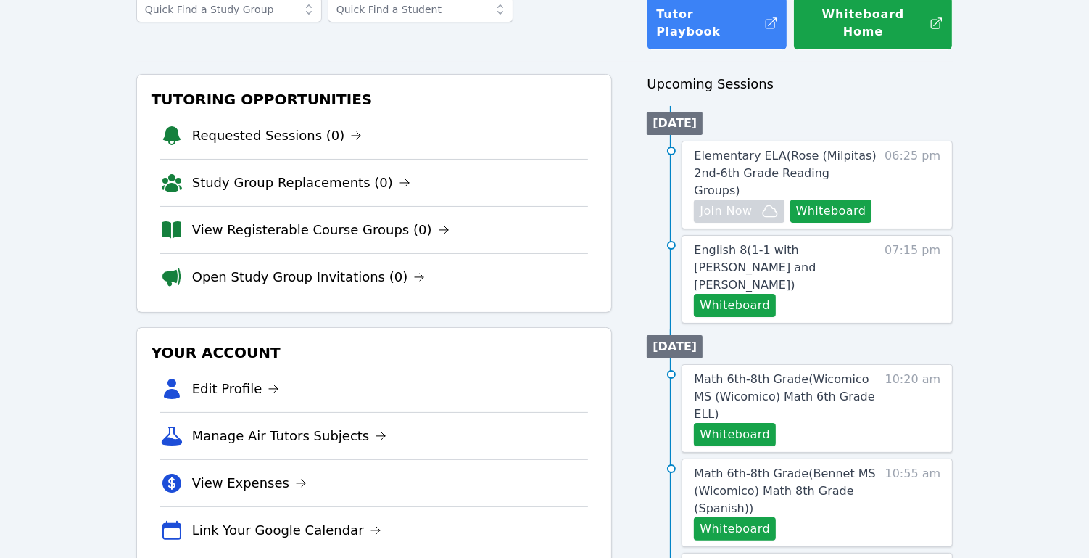
scroll to position [358, 0]
